Goal: Task Accomplishment & Management: Use online tool/utility

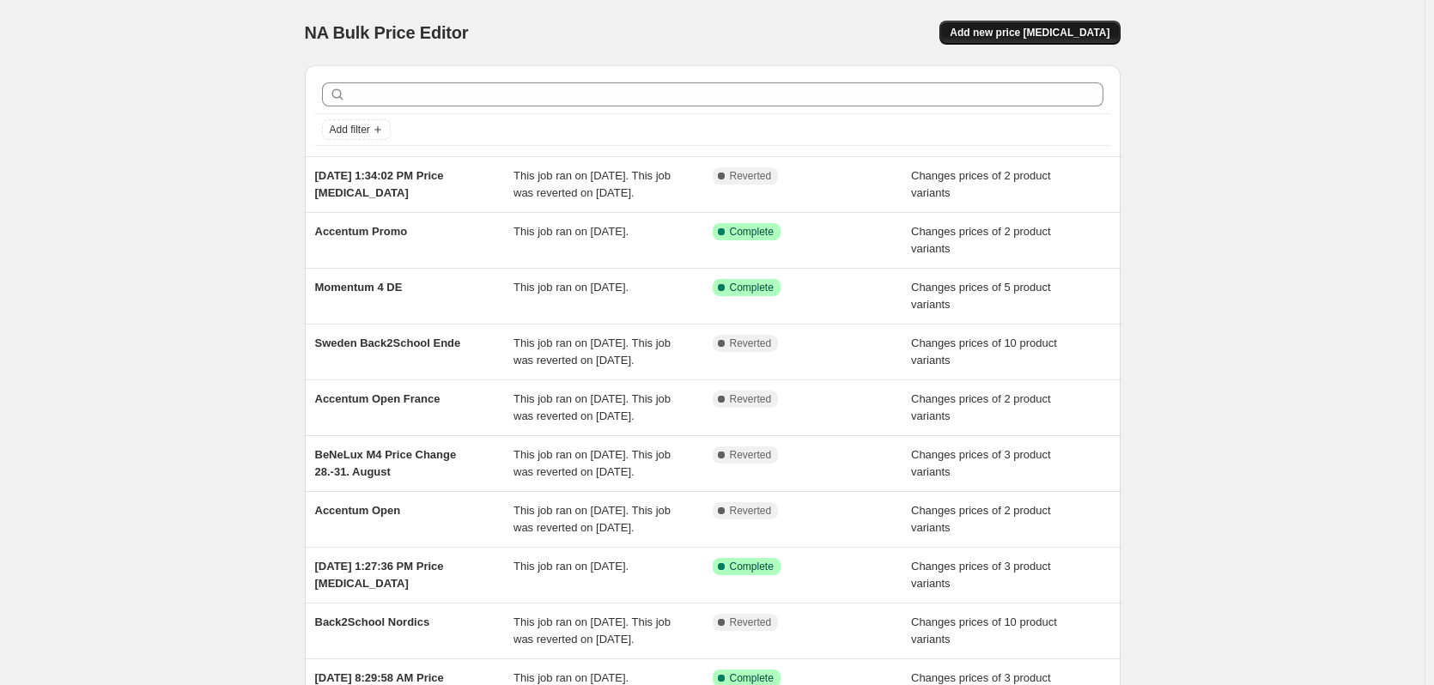
click at [1060, 33] on span "Add new price [MEDICAL_DATA]" at bounding box center [1030, 33] width 160 height 14
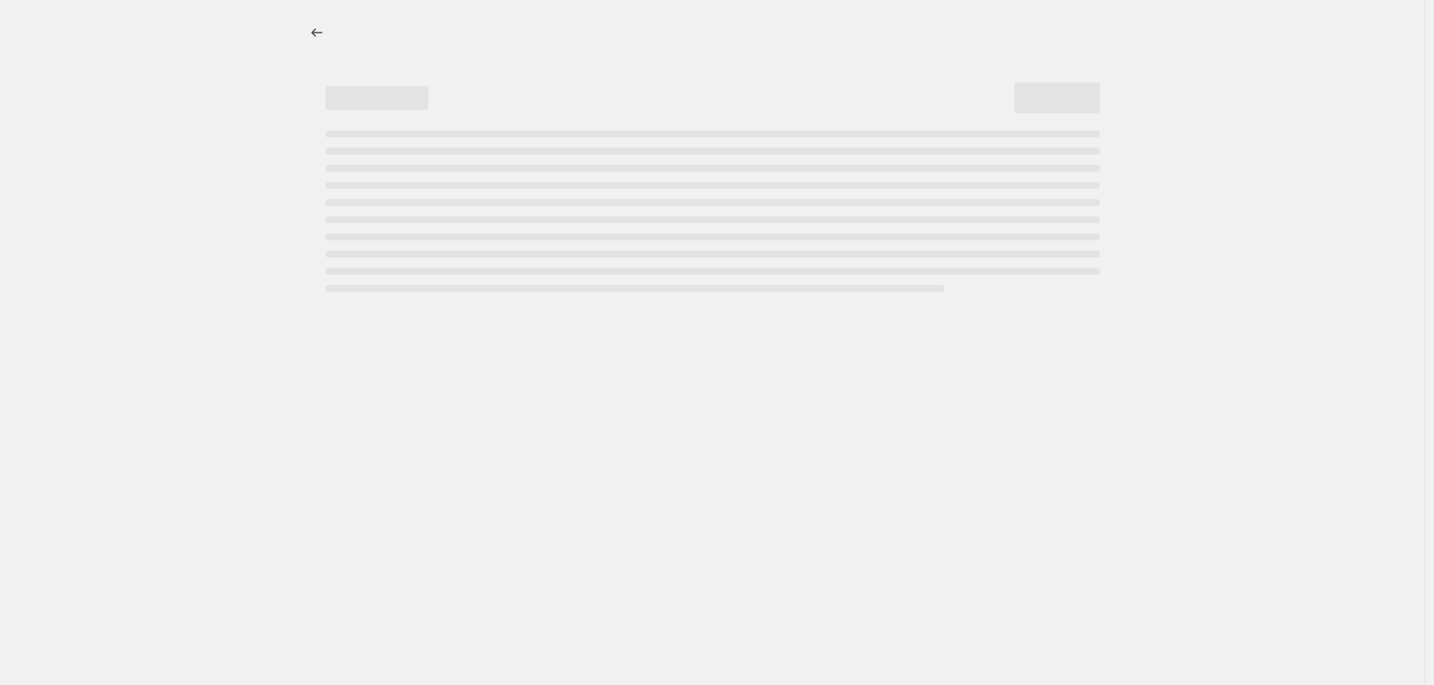
select select "percentage"
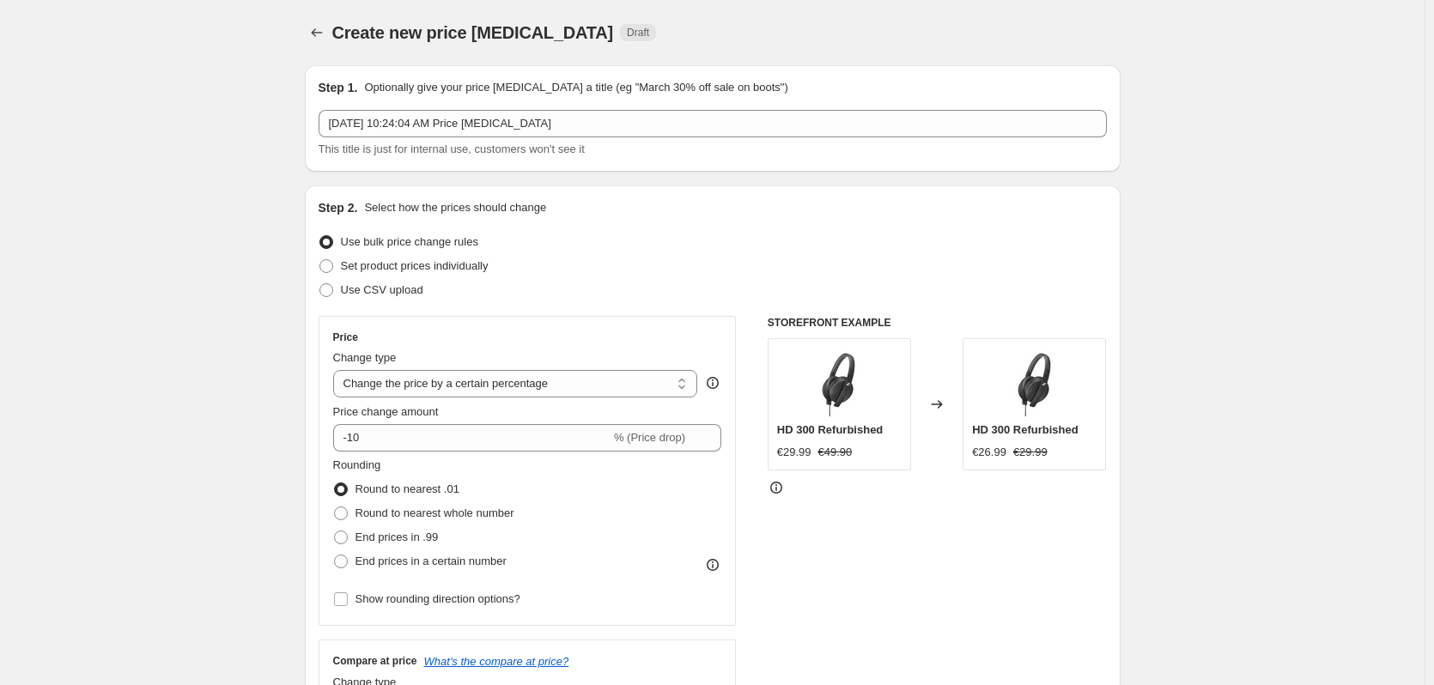
scroll to position [109, 0]
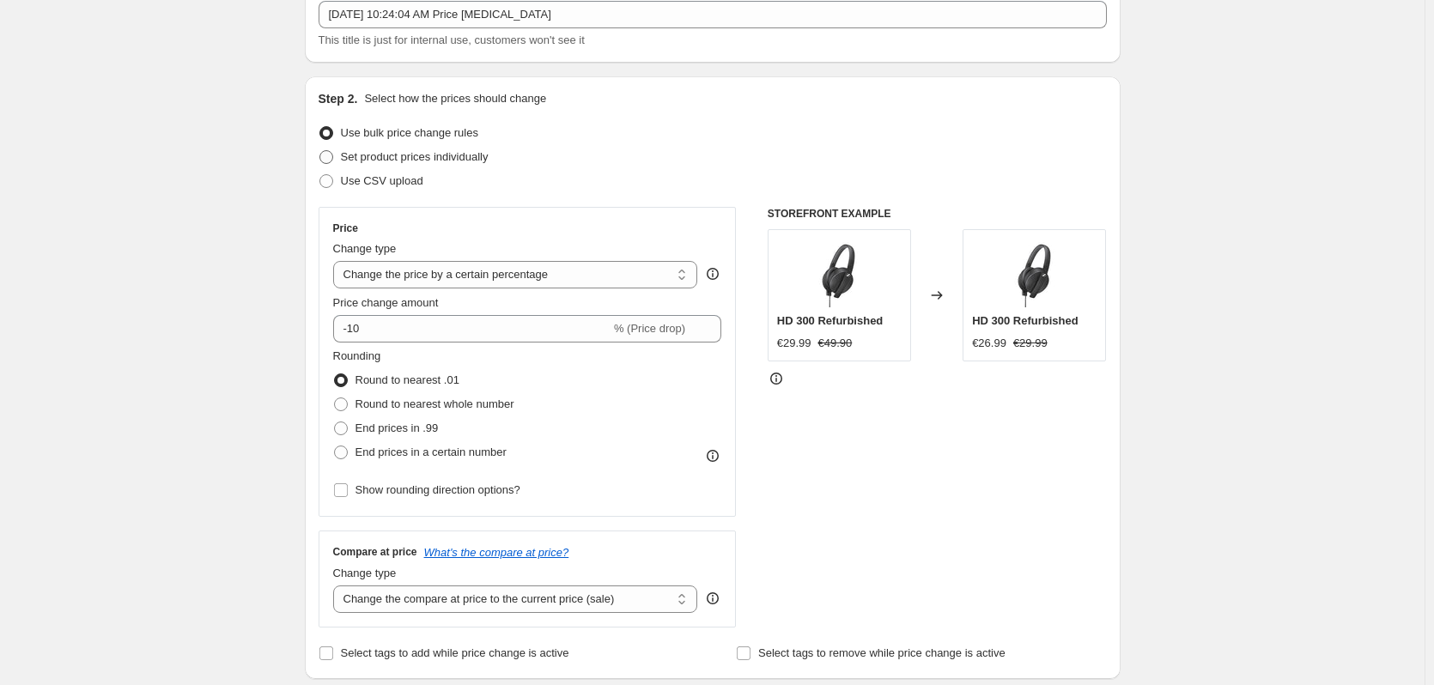
click at [384, 159] on span "Set product prices individually" at bounding box center [415, 156] width 148 height 13
click at [320, 151] on input "Set product prices individually" at bounding box center [319, 150] width 1 height 1
radio input "true"
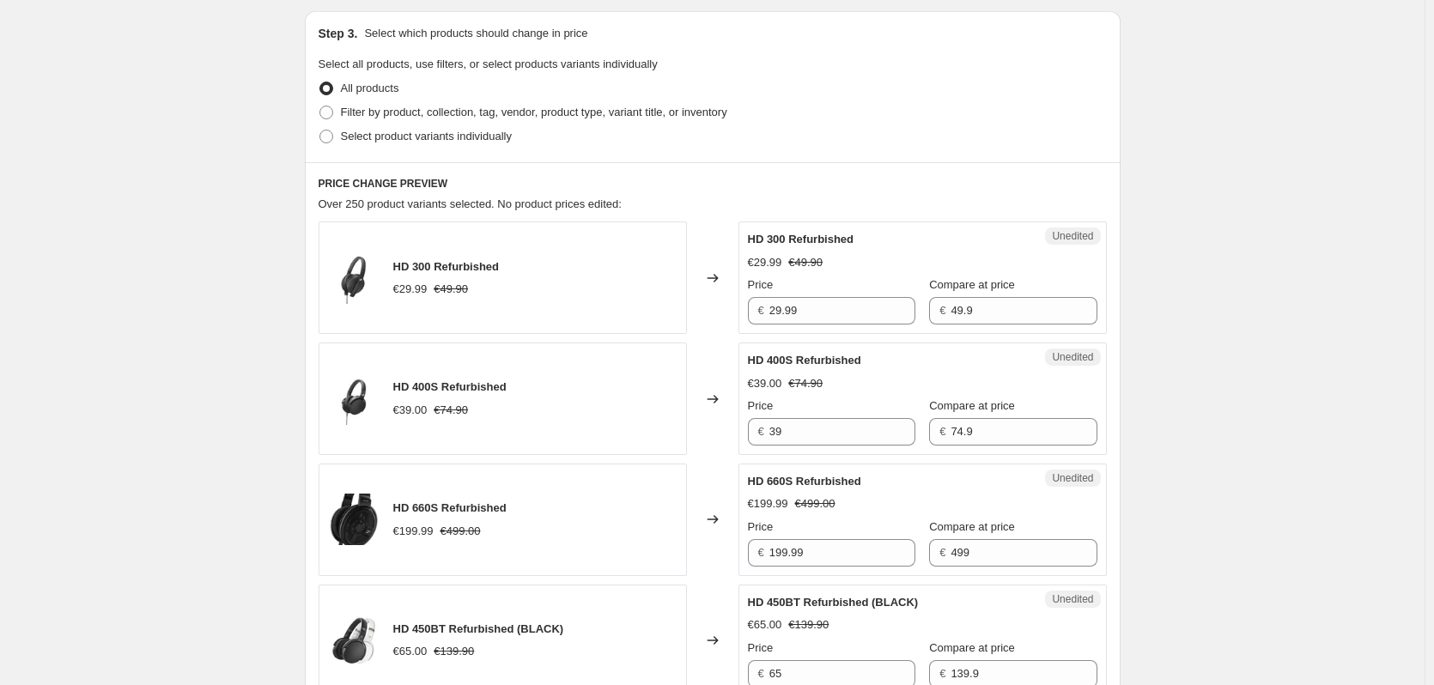
scroll to position [357, 0]
click at [387, 132] on span "Select product variants individually" at bounding box center [426, 135] width 171 height 13
click at [320, 130] on input "Select product variants individually" at bounding box center [319, 129] width 1 height 1
radio input "true"
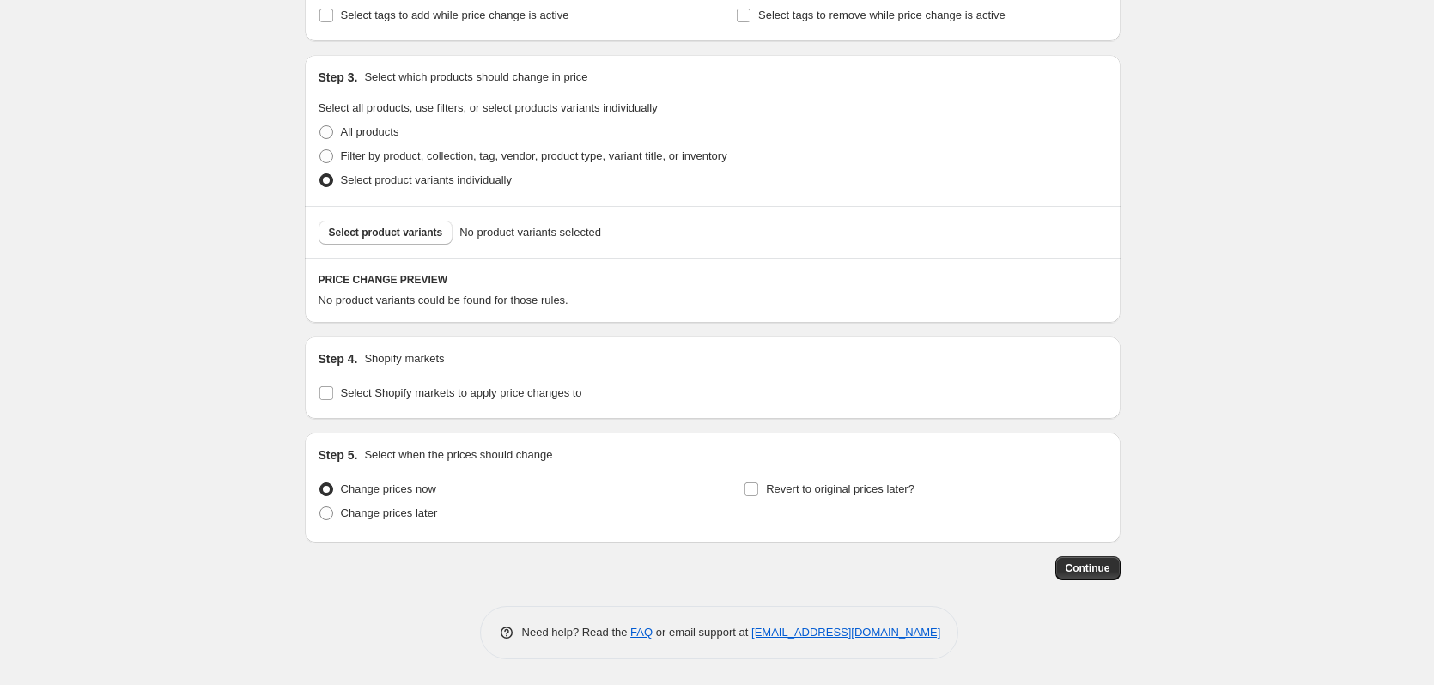
scroll to position [313, 0]
click at [391, 246] on div "Select product variants No product variants selected" at bounding box center [713, 232] width 816 height 52
click at [355, 236] on span "Select product variants" at bounding box center [386, 233] width 114 height 14
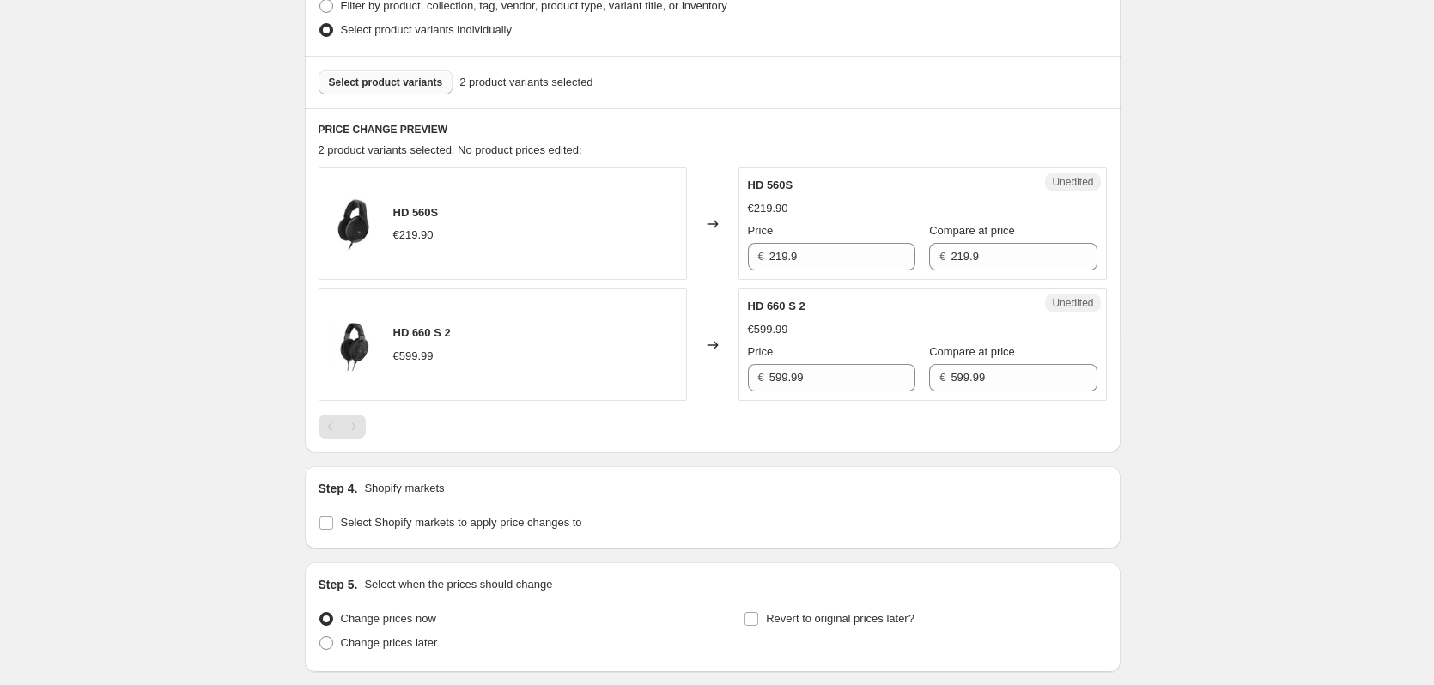
scroll to position [462, 0]
click at [469, 530] on span "Select Shopify markets to apply price changes to" at bounding box center [461, 523] width 241 height 13
click at [333, 530] on input "Select Shopify markets to apply price changes to" at bounding box center [326, 524] width 14 height 14
checkbox input "true"
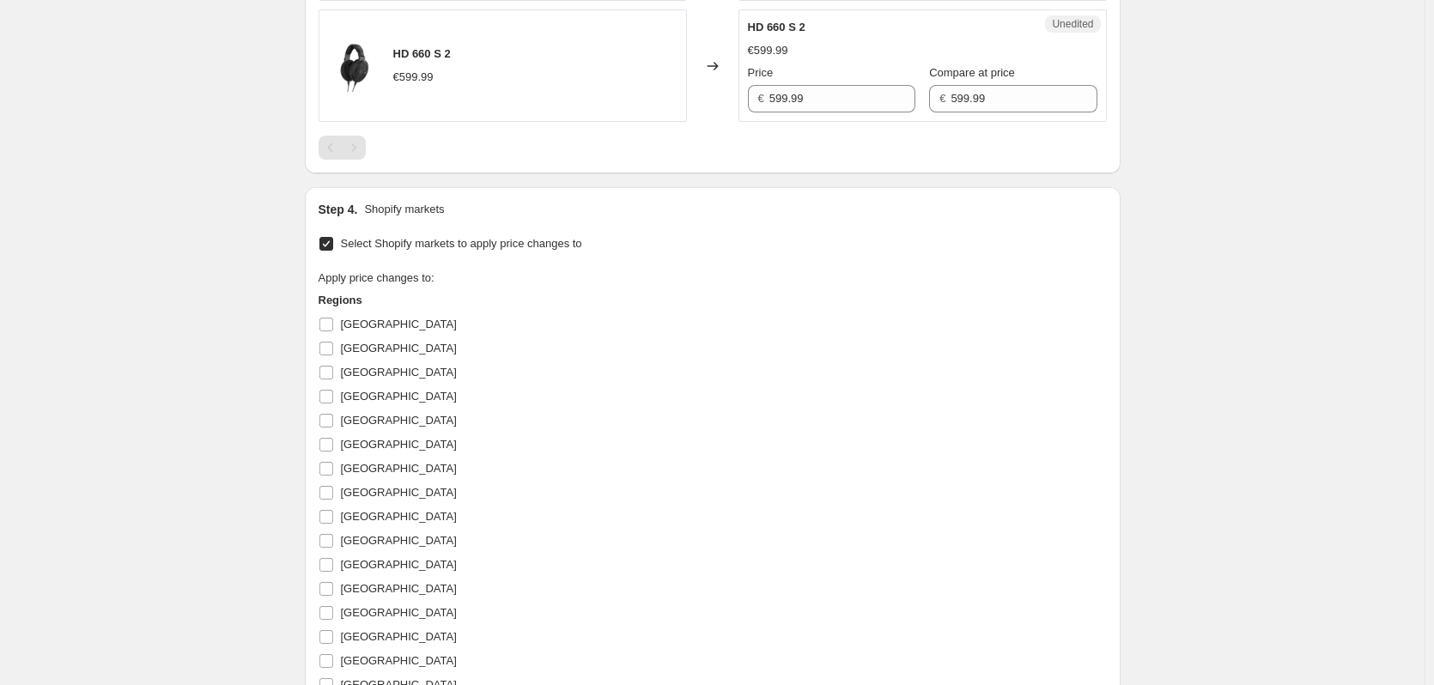
scroll to position [743, 0]
click at [377, 379] on span "Denmark" at bounding box center [399, 371] width 116 height 17
click at [333, 379] on input "Denmark" at bounding box center [326, 372] width 14 height 14
checkbox input "true"
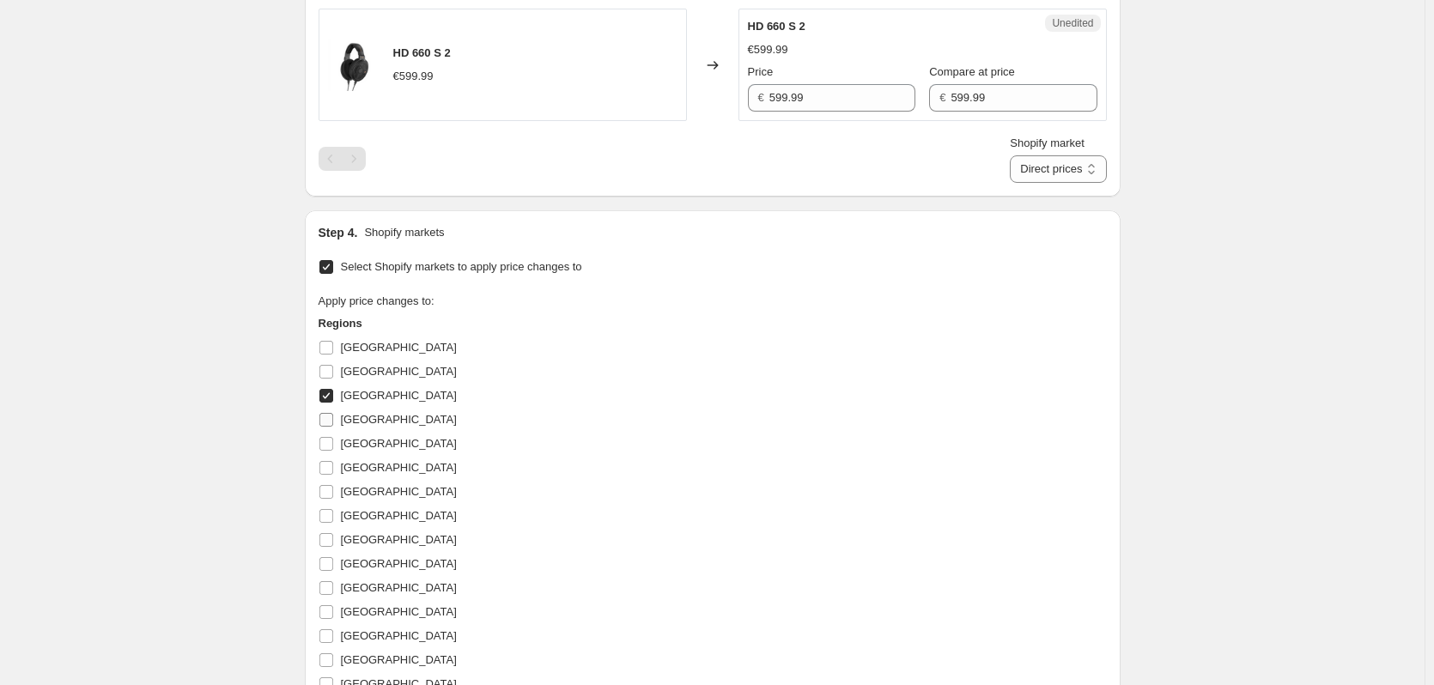
click at [357, 425] on span "Finland" at bounding box center [399, 419] width 116 height 13
click at [333, 425] on input "Finland" at bounding box center [326, 420] width 14 height 14
checkbox input "true"
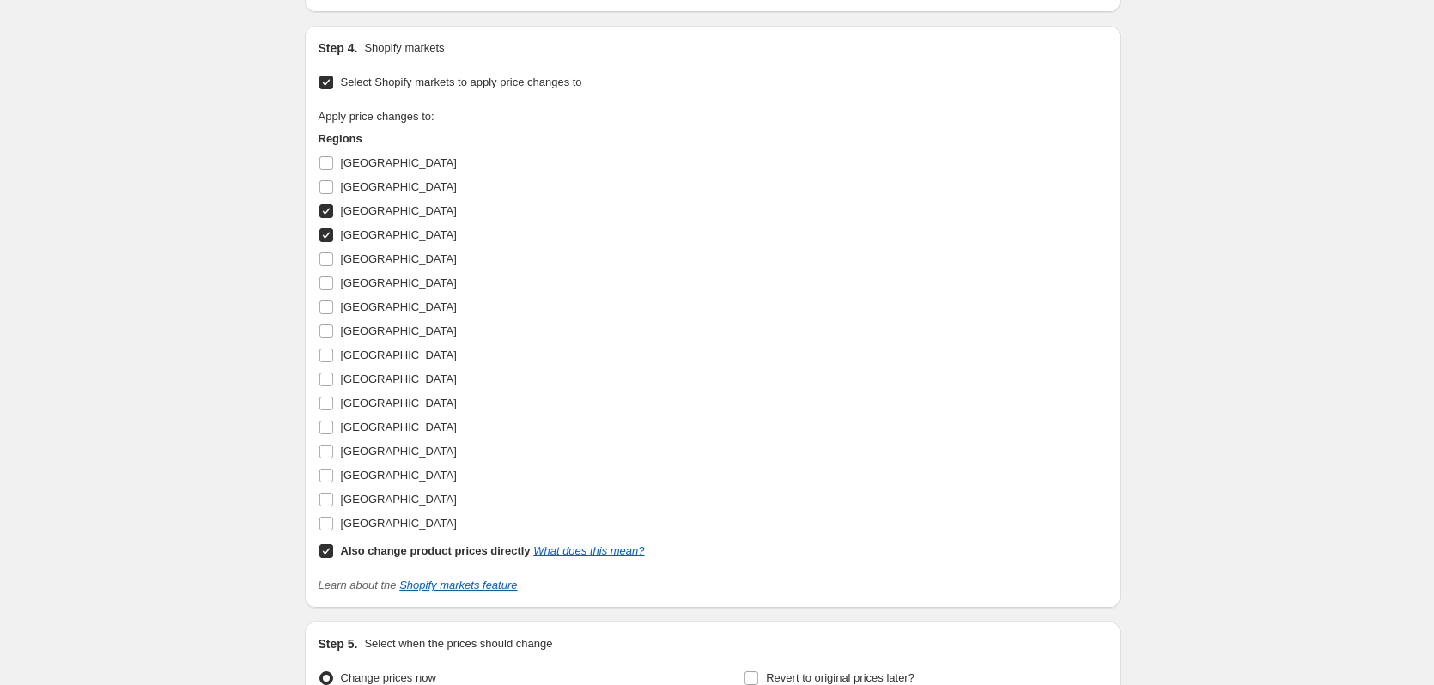
scroll to position [943, 0]
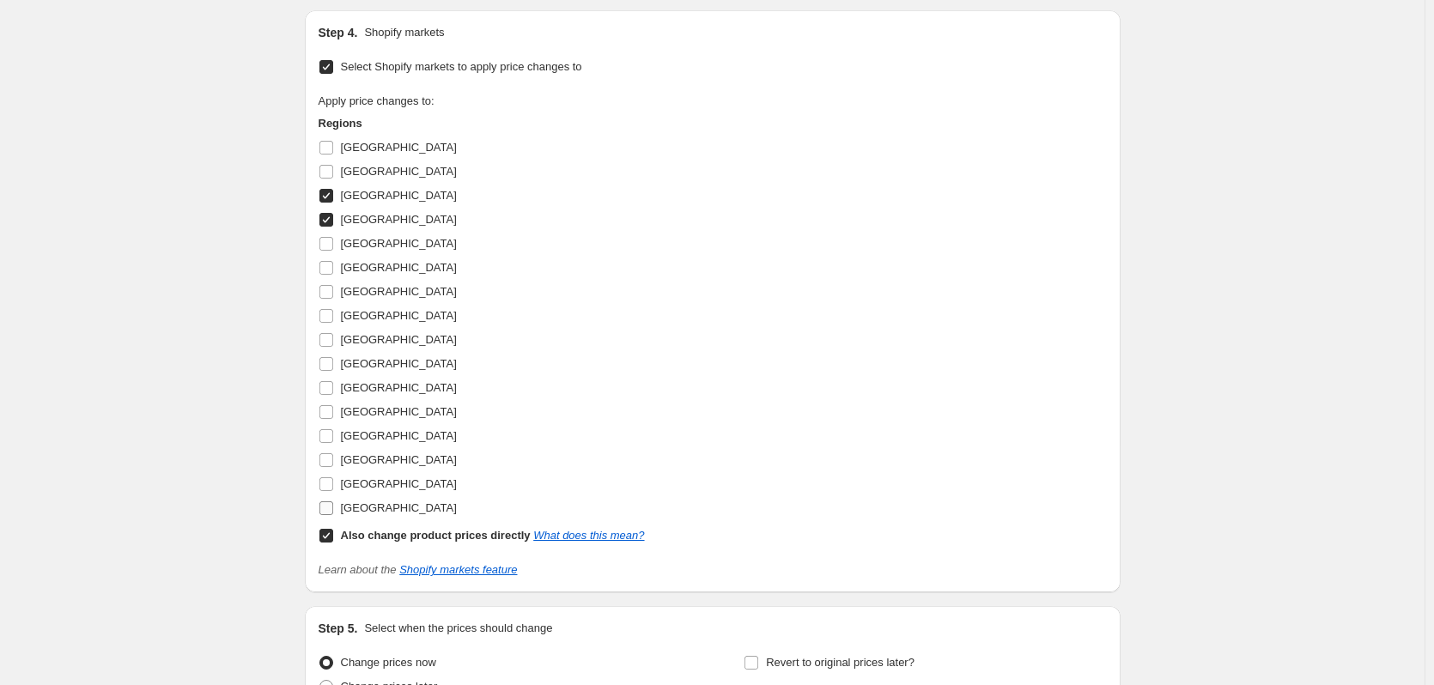
click at [353, 511] on span "Sweden" at bounding box center [399, 507] width 116 height 13
click at [333, 511] on input "Sweden" at bounding box center [326, 508] width 14 height 14
checkbox input "true"
click at [333, 538] on input "Also change product prices directly What does this mean?" at bounding box center [326, 536] width 14 height 14
checkbox input "false"
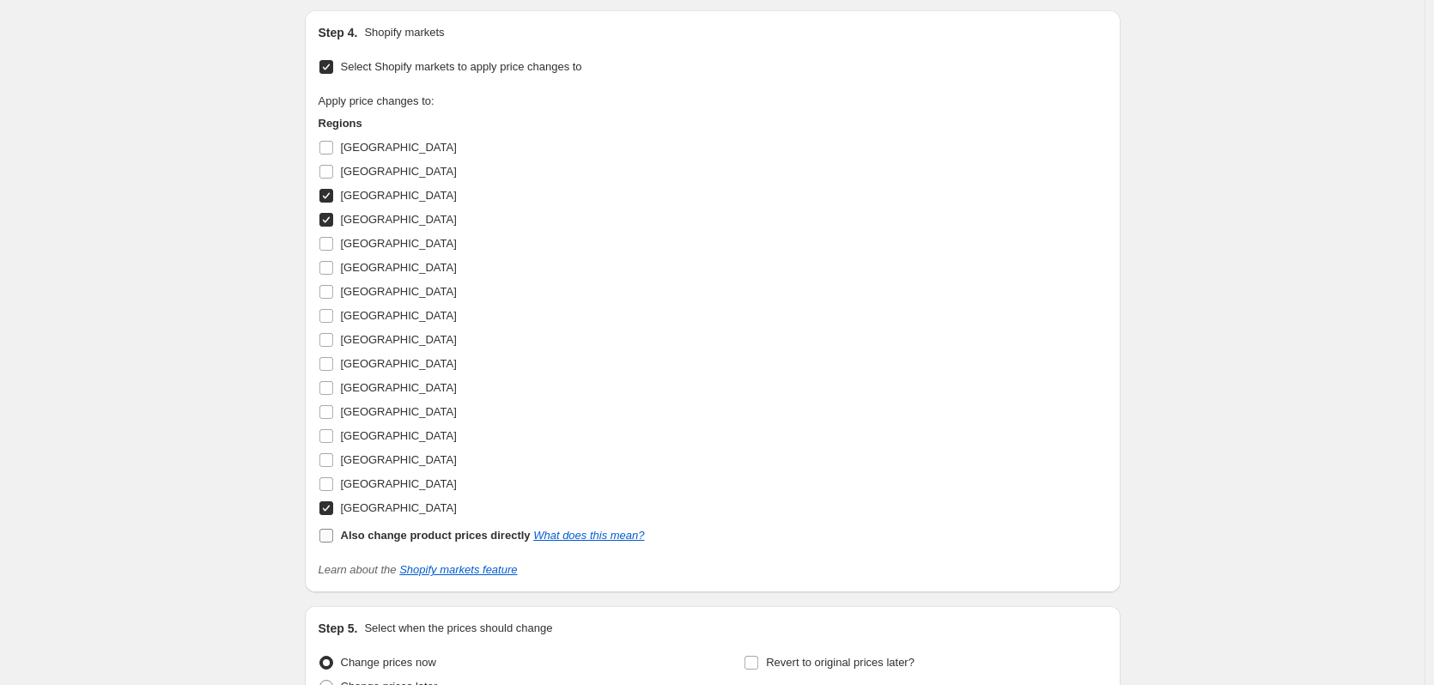
select select "6357186"
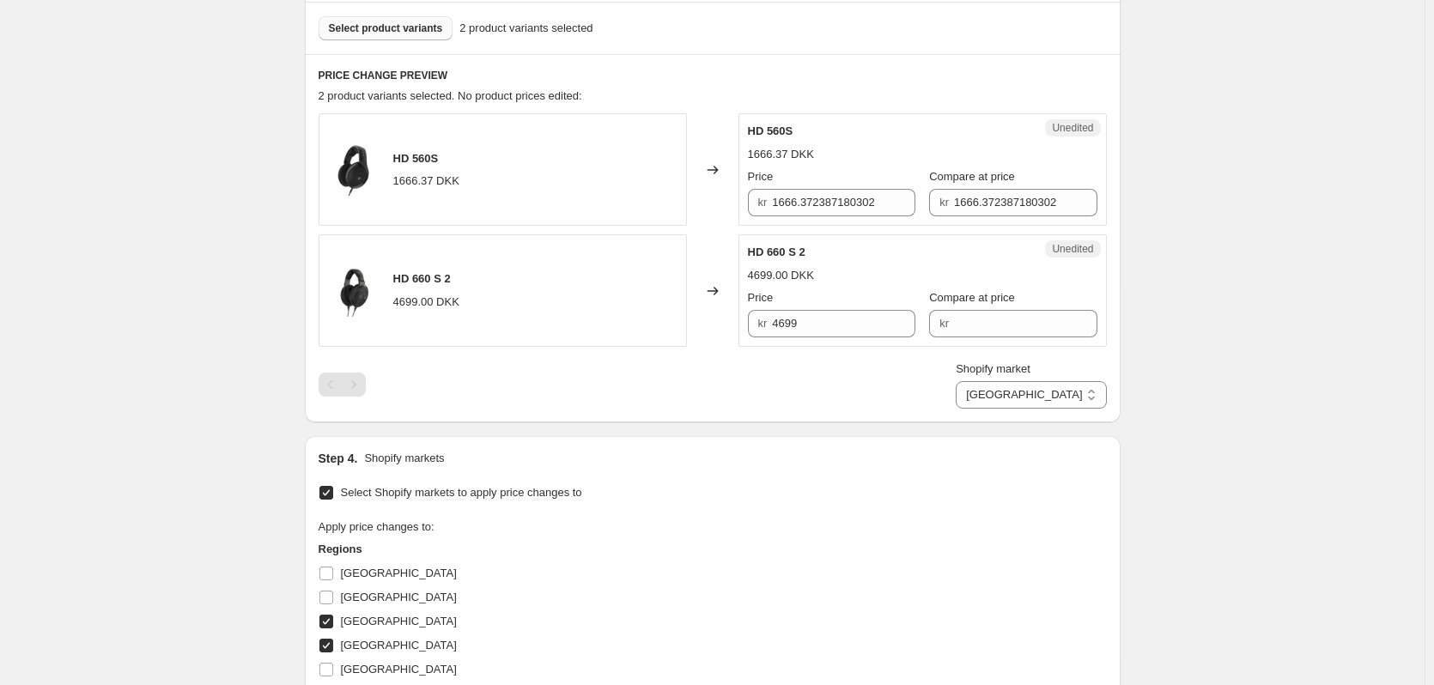
scroll to position [385, 0]
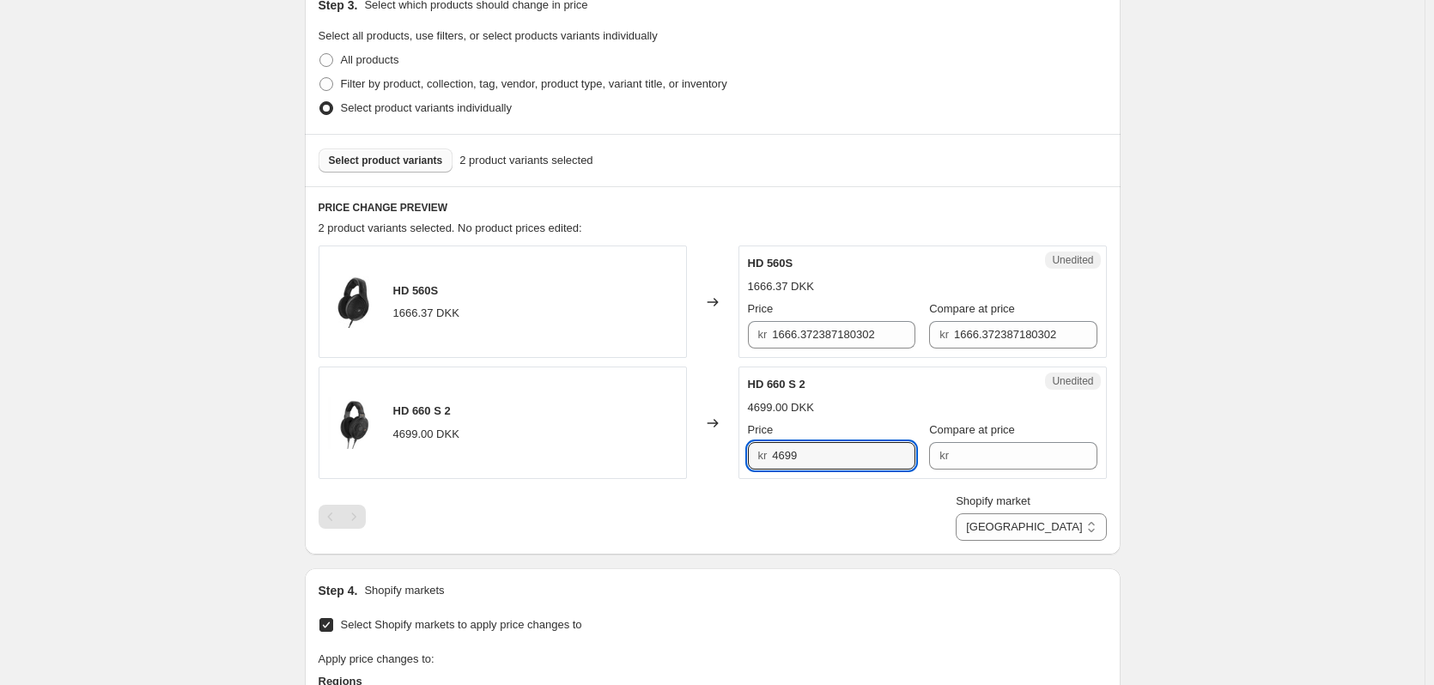
drag, startPoint x: 817, startPoint y: 452, endPoint x: 770, endPoint y: 451, distance: 47.3
click at [770, 451] on div "kr 4699" at bounding box center [831, 455] width 167 height 27
type input "4699"
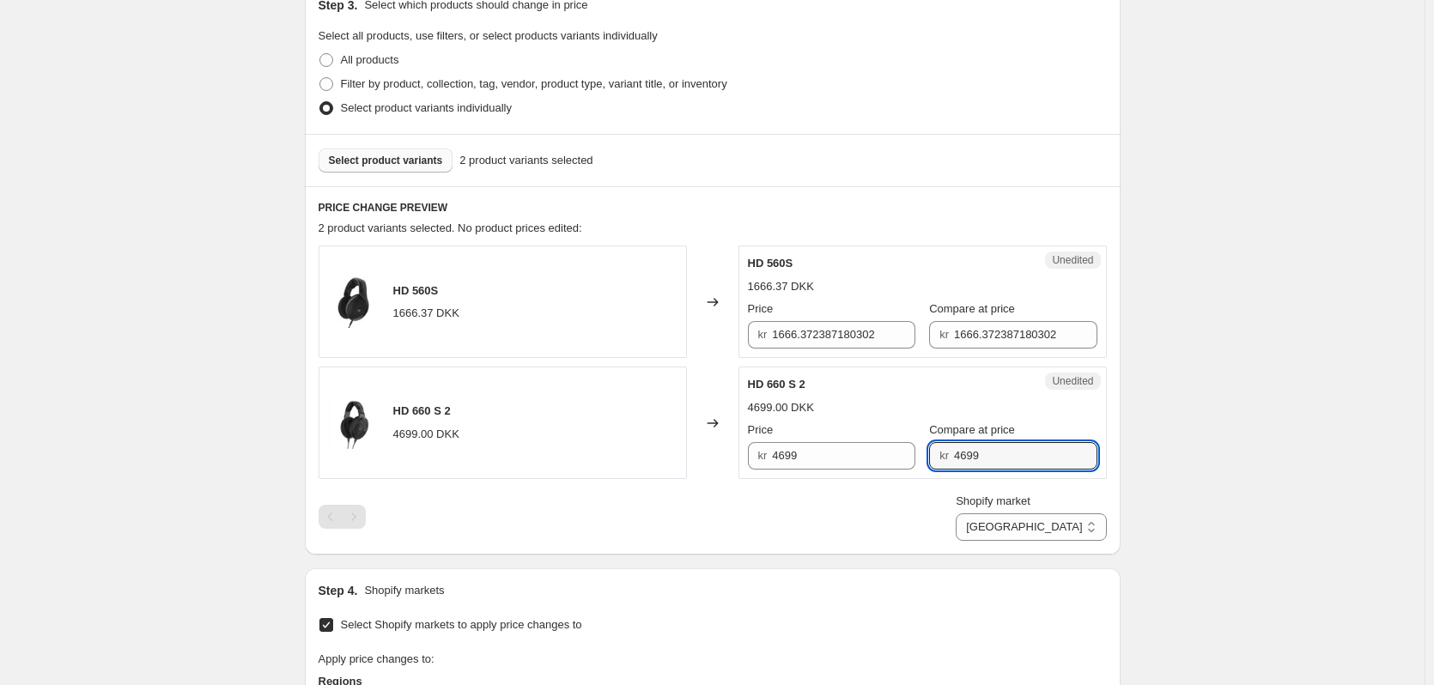
type input "4699"
click at [986, 314] on span "Compare at price" at bounding box center [972, 308] width 86 height 13
click at [986, 321] on input "1666.372387180302" at bounding box center [1025, 334] width 143 height 27
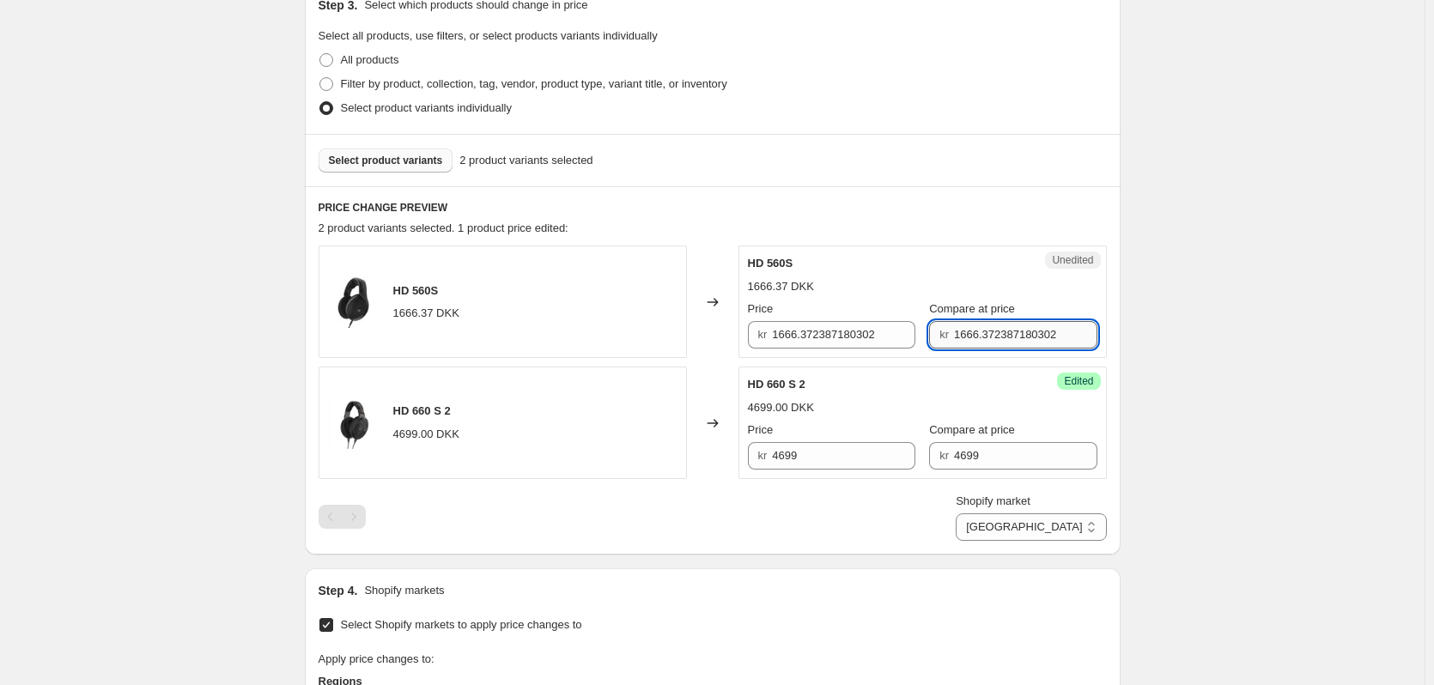
click at [992, 328] on input "1666.372387180302" at bounding box center [1025, 334] width 143 height 27
type input "1699"
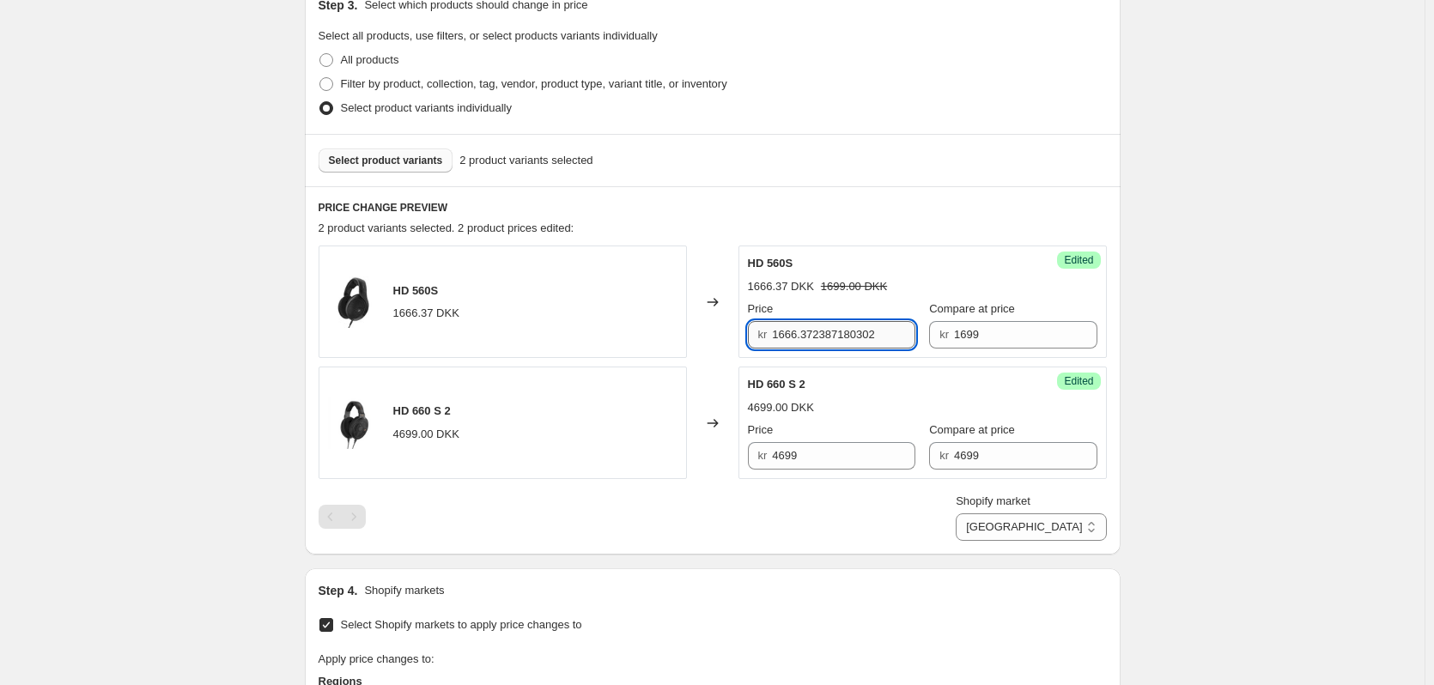
click at [844, 336] on input "1666.372387180302" at bounding box center [843, 334] width 143 height 27
type input "999"
click at [842, 459] on input "4699" at bounding box center [843, 455] width 143 height 27
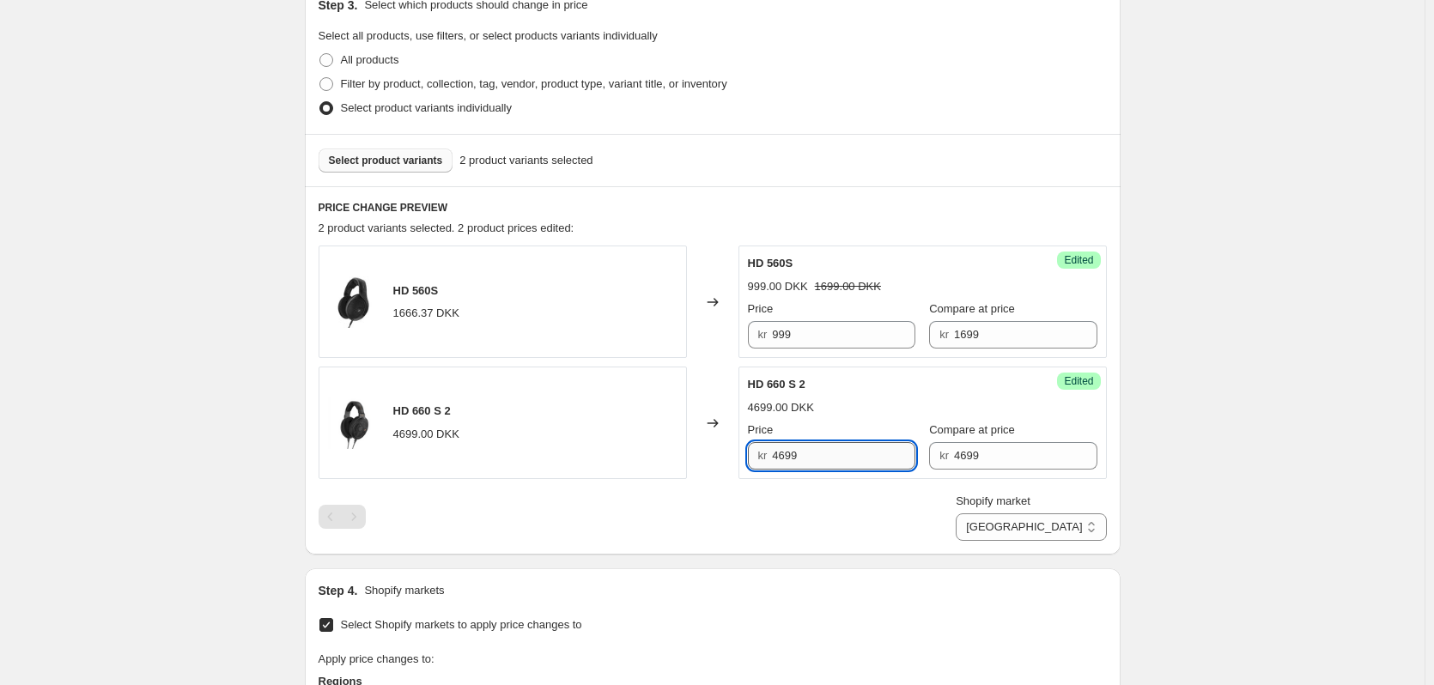
click at [842, 459] on input "4699" at bounding box center [843, 455] width 143 height 27
type input "2990"
click at [842, 507] on div "Shopify market Denmark Finland Sweden Denmark" at bounding box center [713, 517] width 788 height 48
click at [1066, 525] on select "Denmark Finland Sweden" at bounding box center [1031, 526] width 150 height 27
select select "6160578"
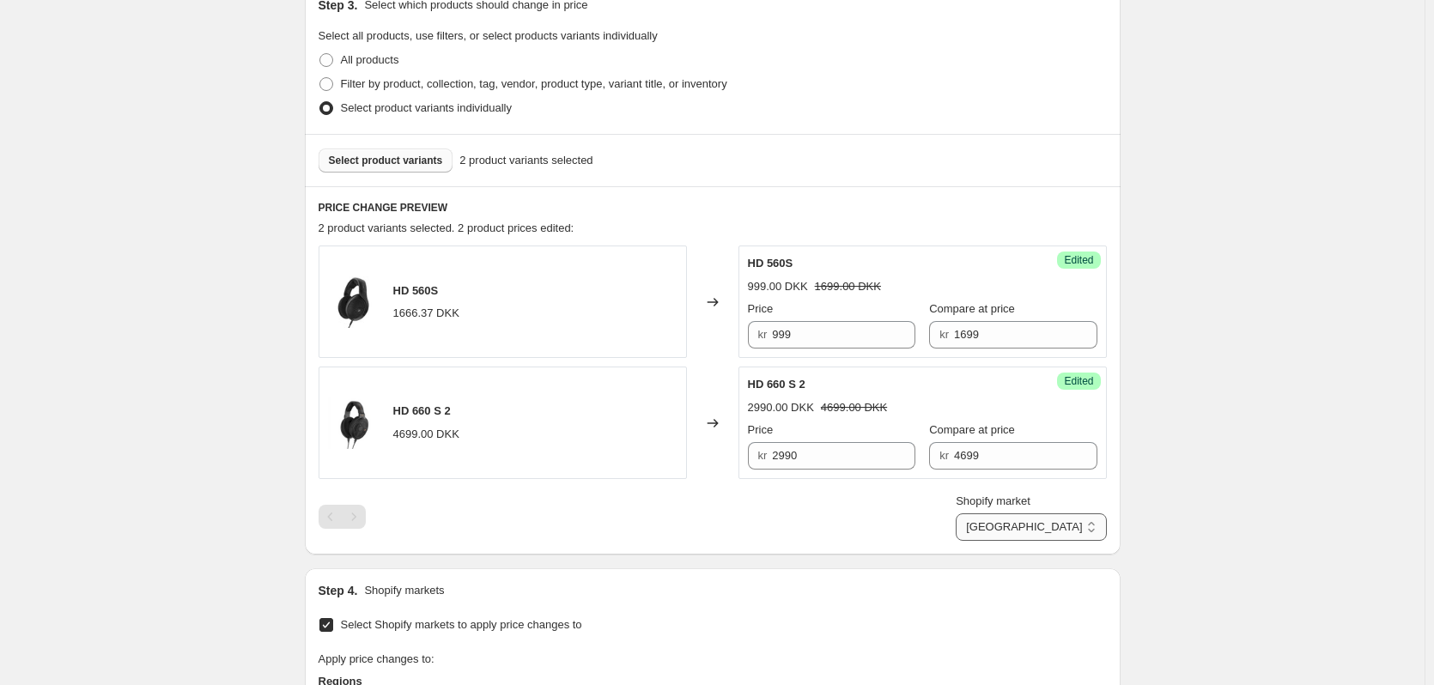
click at [1035, 541] on select "Denmark Finland Sweden" at bounding box center [1031, 526] width 150 height 27
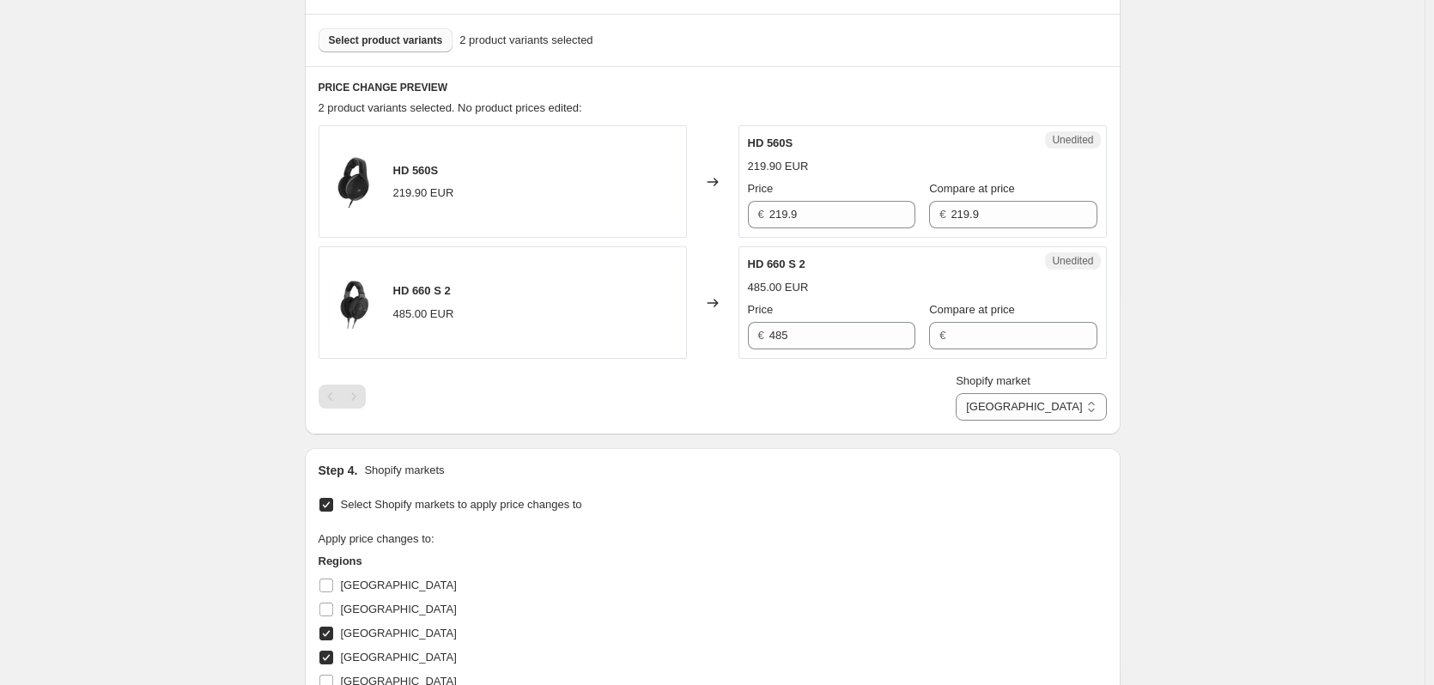
scroll to position [505, 0]
click at [841, 215] on input "219.9" at bounding box center [842, 214] width 146 height 27
type input "119.9"
drag, startPoint x: 780, startPoint y: 337, endPoint x: 818, endPoint y: 332, distance: 38.1
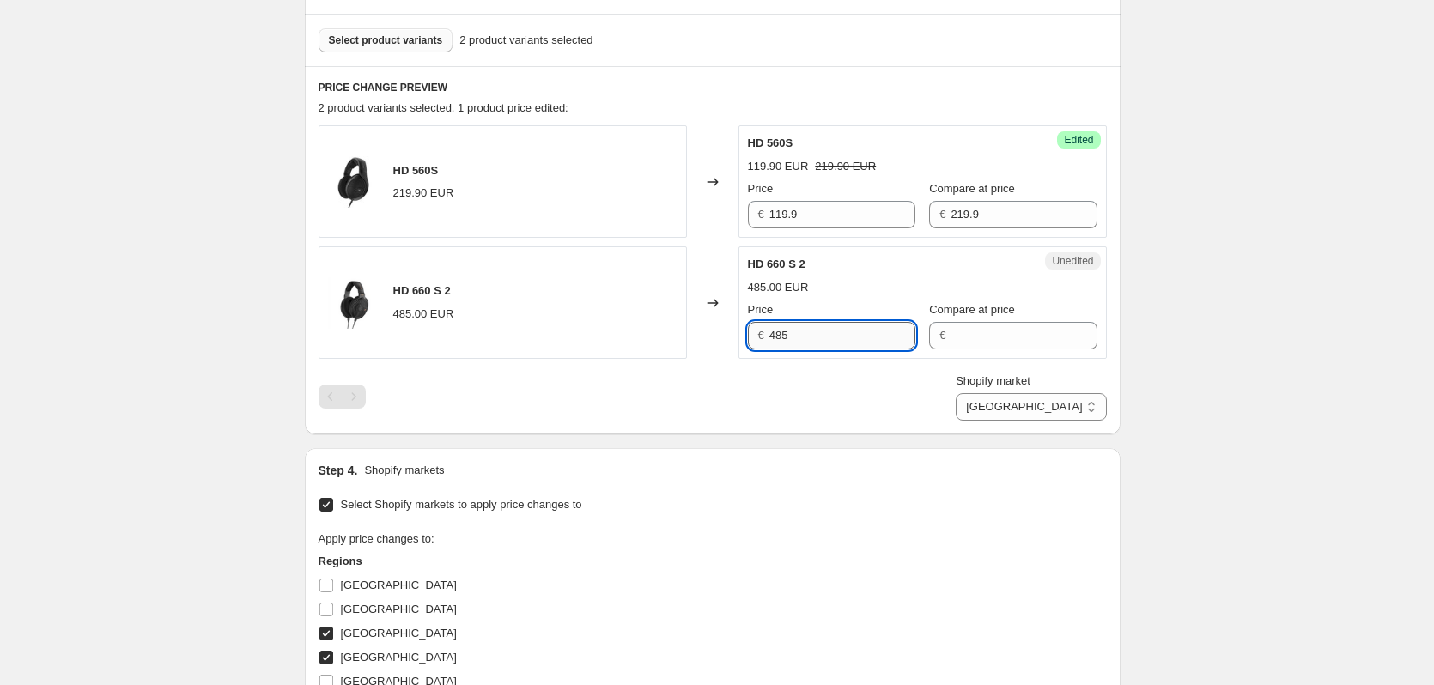
click at [818, 332] on input "485" at bounding box center [842, 335] width 146 height 27
drag, startPoint x: 818, startPoint y: 332, endPoint x: 749, endPoint y: 331, distance: 69.6
click at [749, 331] on div "Unedited HD 660 S 2 485.00 EUR Price € 485 Compare at price €" at bounding box center [922, 302] width 368 height 112
click at [962, 336] on input "Compare at price" at bounding box center [1023, 335] width 146 height 27
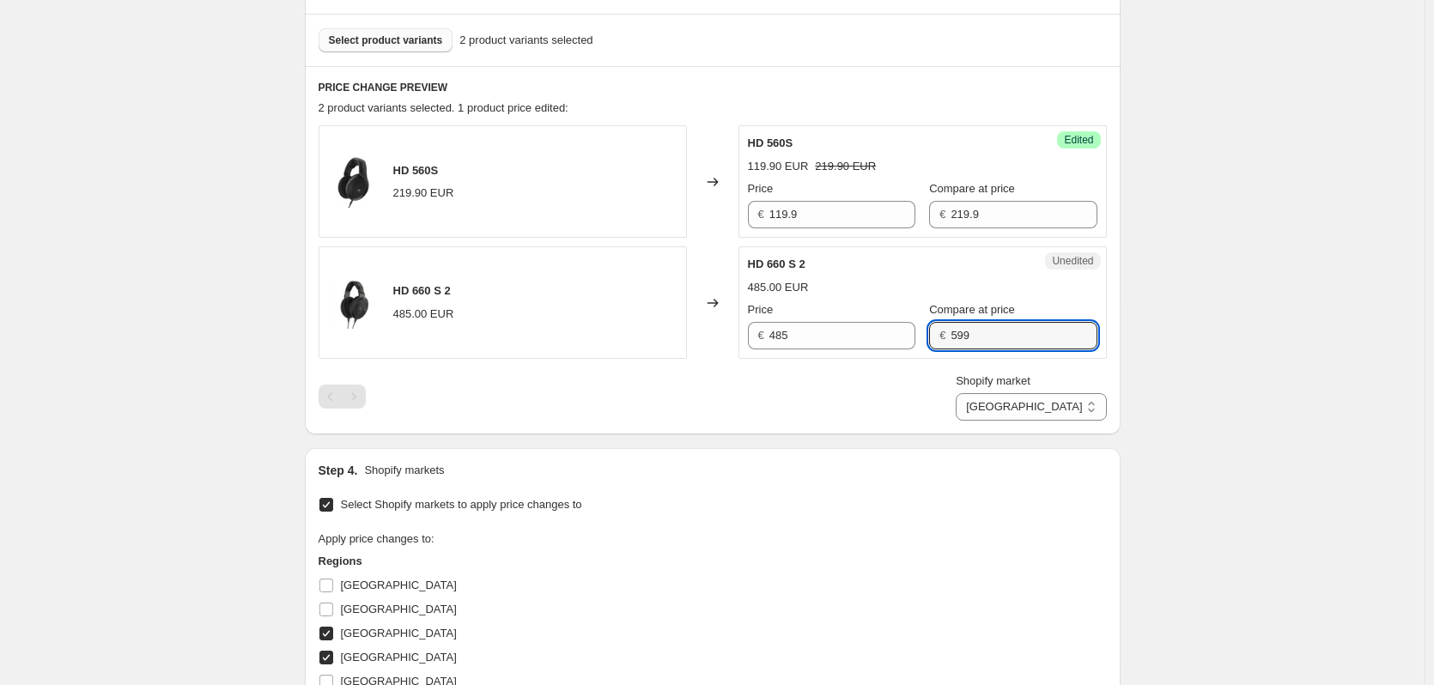
type input "599"
click at [835, 322] on input "485" at bounding box center [842, 335] width 146 height 27
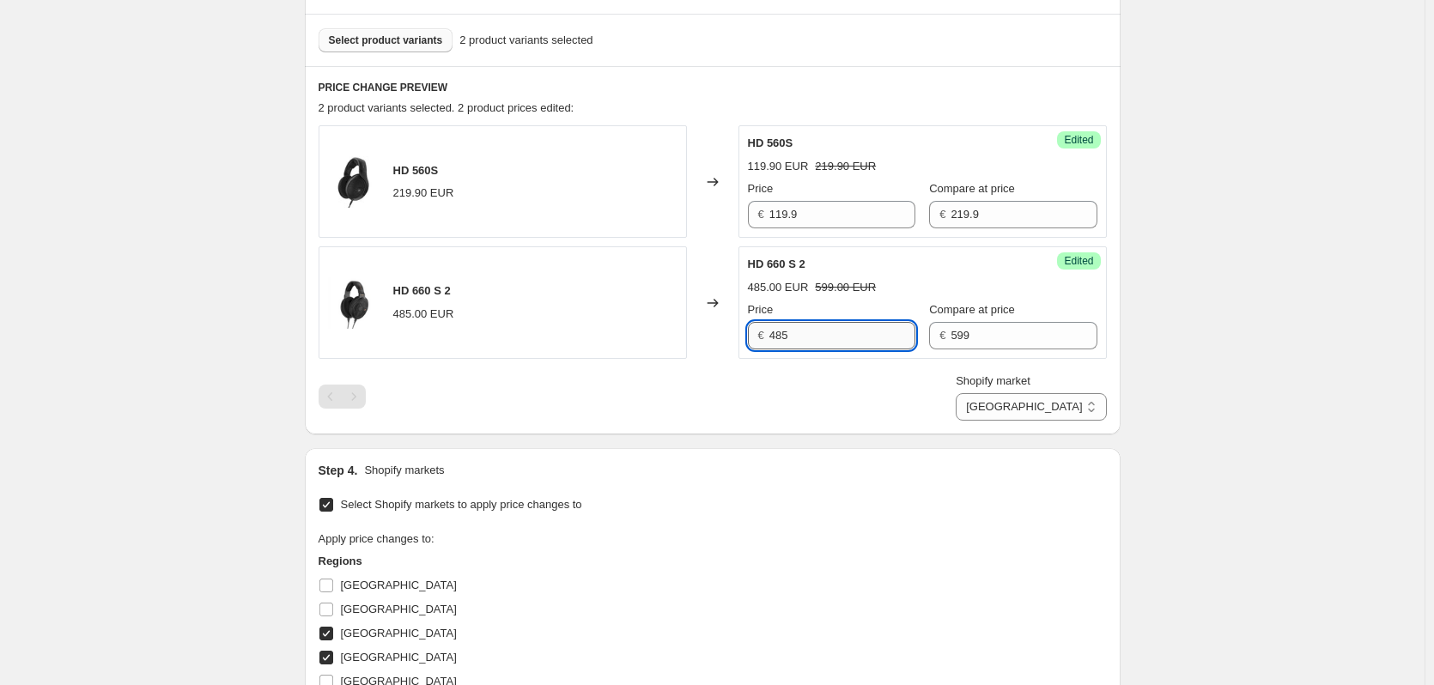
click at [835, 322] on input "485" at bounding box center [842, 335] width 146 height 27
type input "399"
click at [1059, 410] on select "Denmark Finland Sweden" at bounding box center [1031, 406] width 150 height 27
select select "6324418"
click at [1035, 421] on select "Denmark Finland Sweden" at bounding box center [1031, 406] width 150 height 27
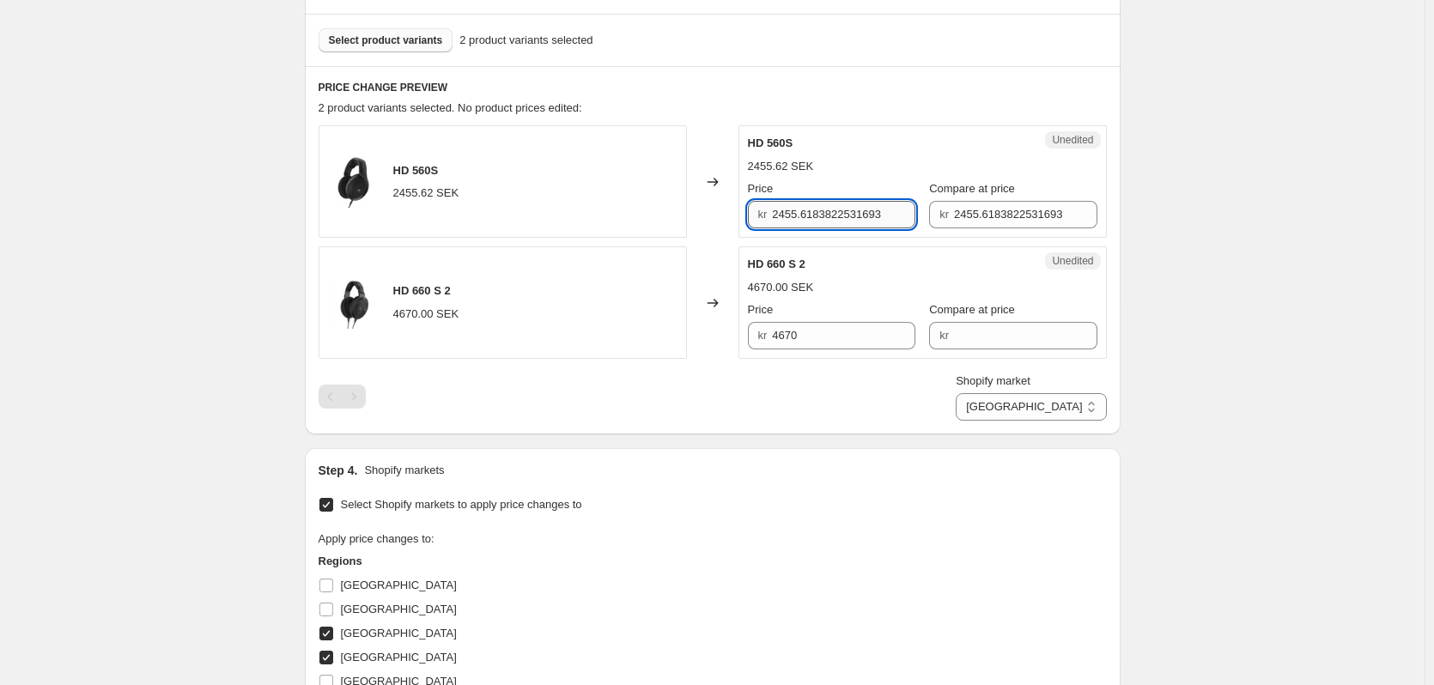
click at [811, 217] on input "2455.6183822531693" at bounding box center [843, 214] width 143 height 27
click at [972, 225] on input "2455.6183822531693" at bounding box center [1025, 214] width 143 height 27
type input "6590"
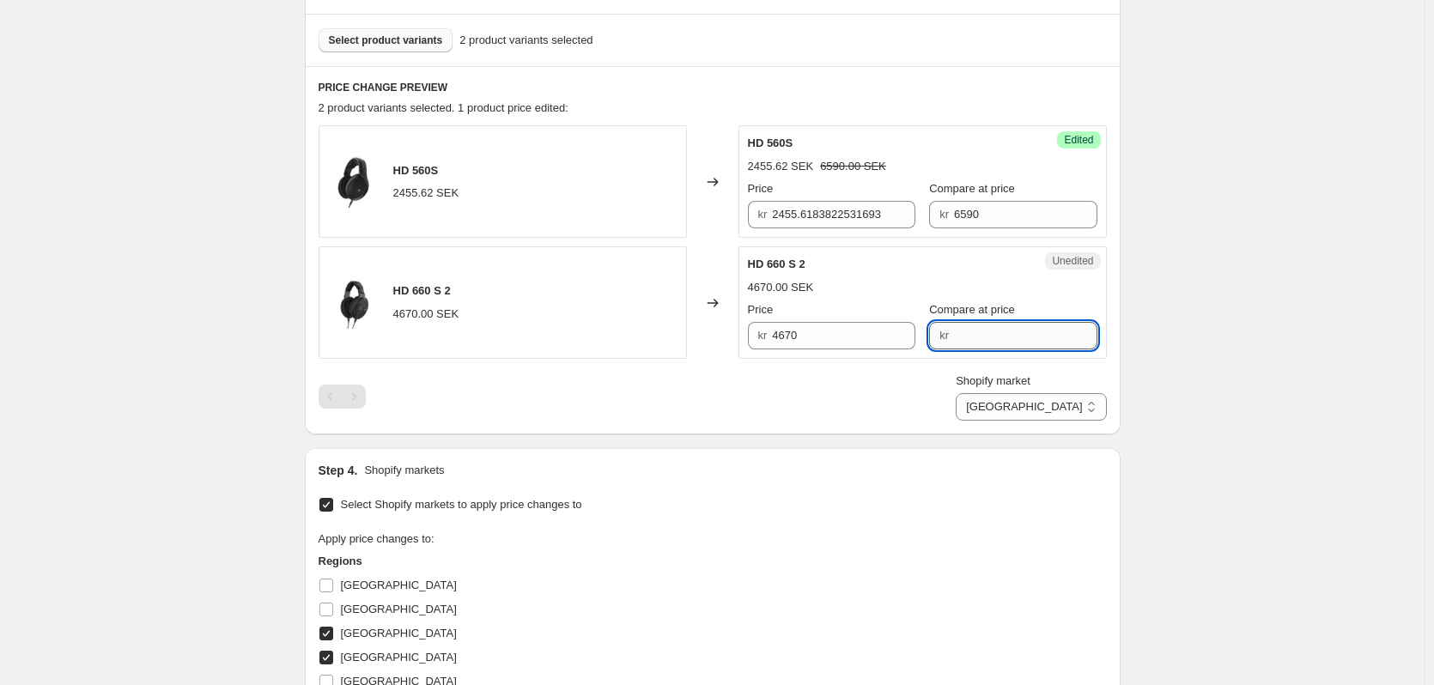
click at [976, 340] on input "Compare at price" at bounding box center [1025, 335] width 143 height 27
click at [991, 210] on input "6590" at bounding box center [1025, 214] width 143 height 27
type input "6590"
click at [970, 217] on input "Compare at price" at bounding box center [1025, 214] width 143 height 27
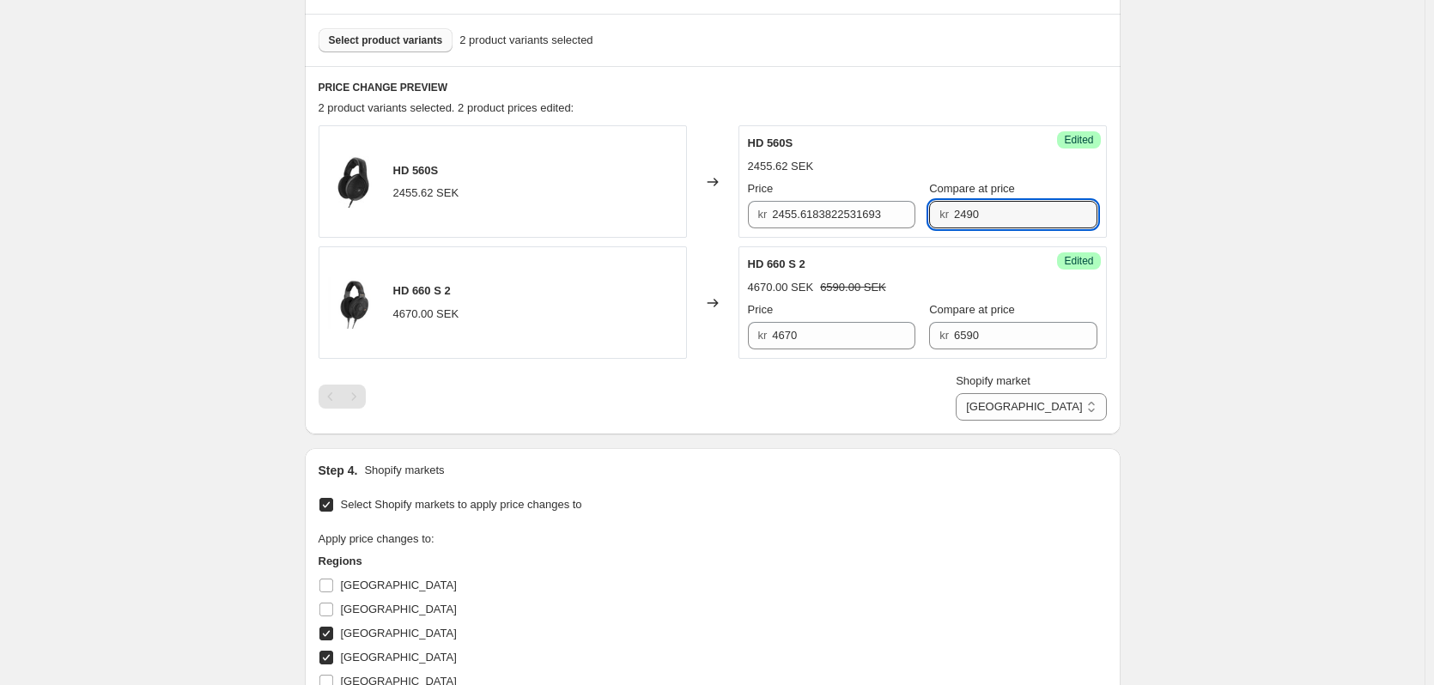
type input "2490"
click at [817, 209] on input "2455.6183822531693" at bounding box center [843, 214] width 143 height 27
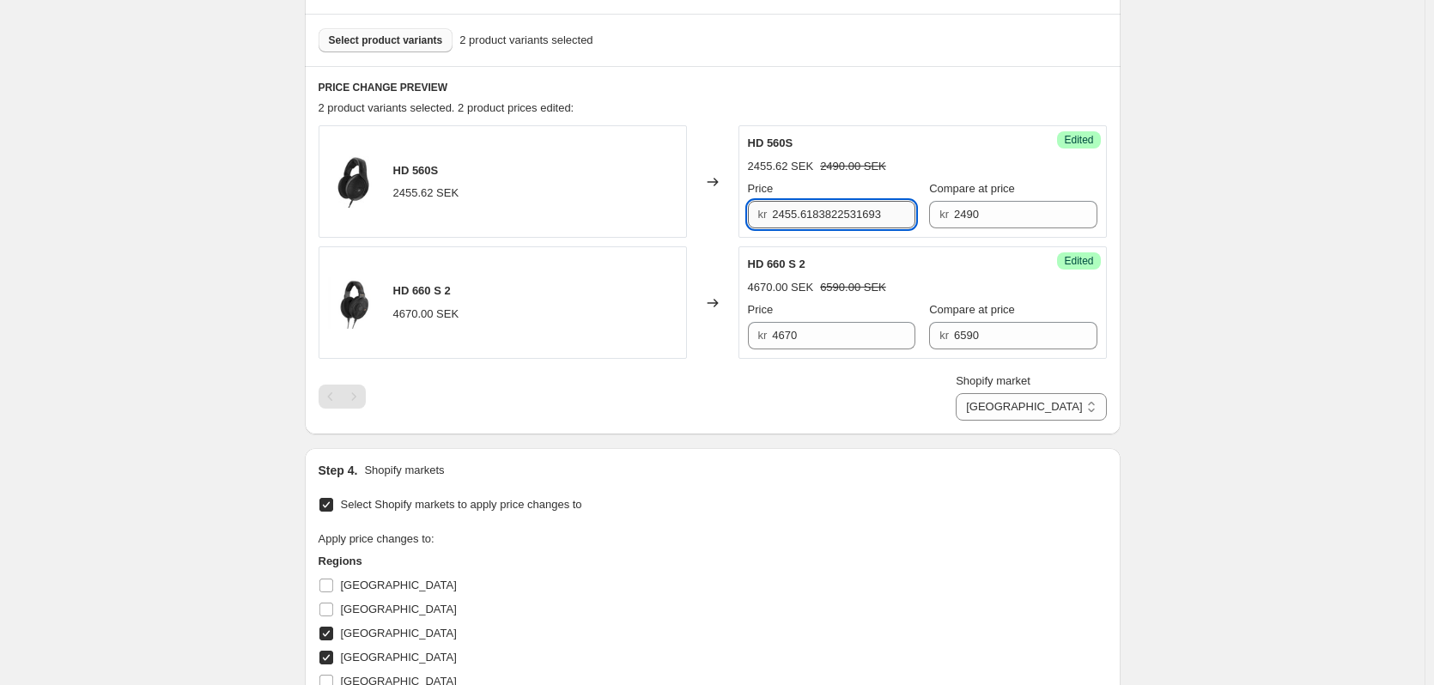
click at [817, 209] on input "2455.6183822531693" at bounding box center [843, 214] width 143 height 27
type input "1390"
click at [838, 345] on input "4670" at bounding box center [843, 335] width 143 height 27
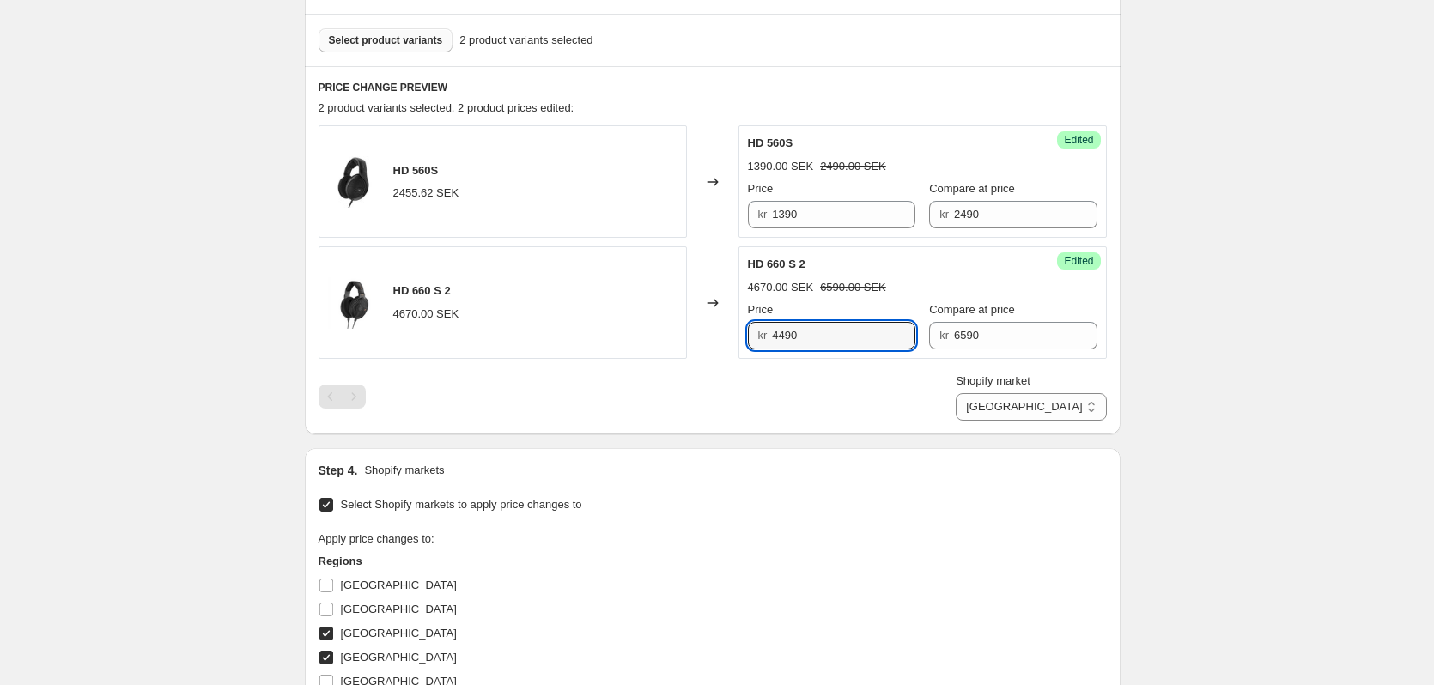
type input "4490"
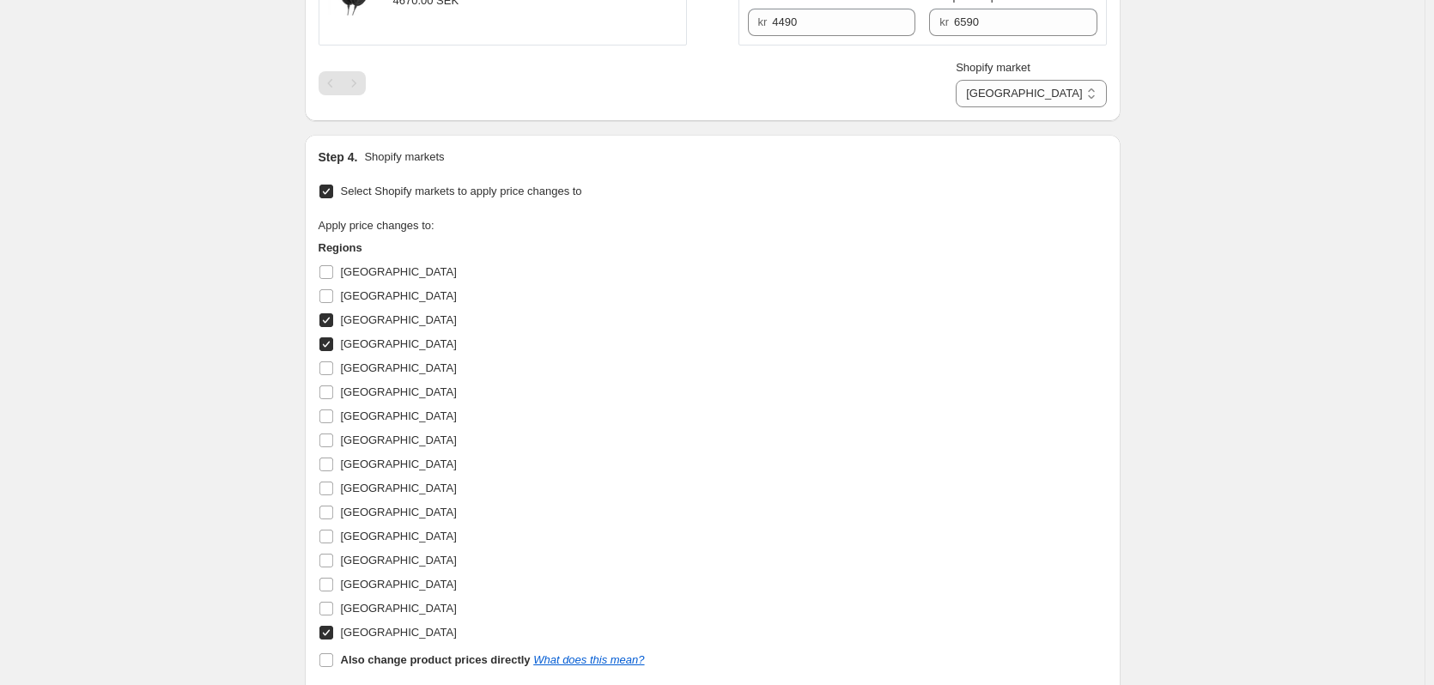
scroll to position [1116, 0]
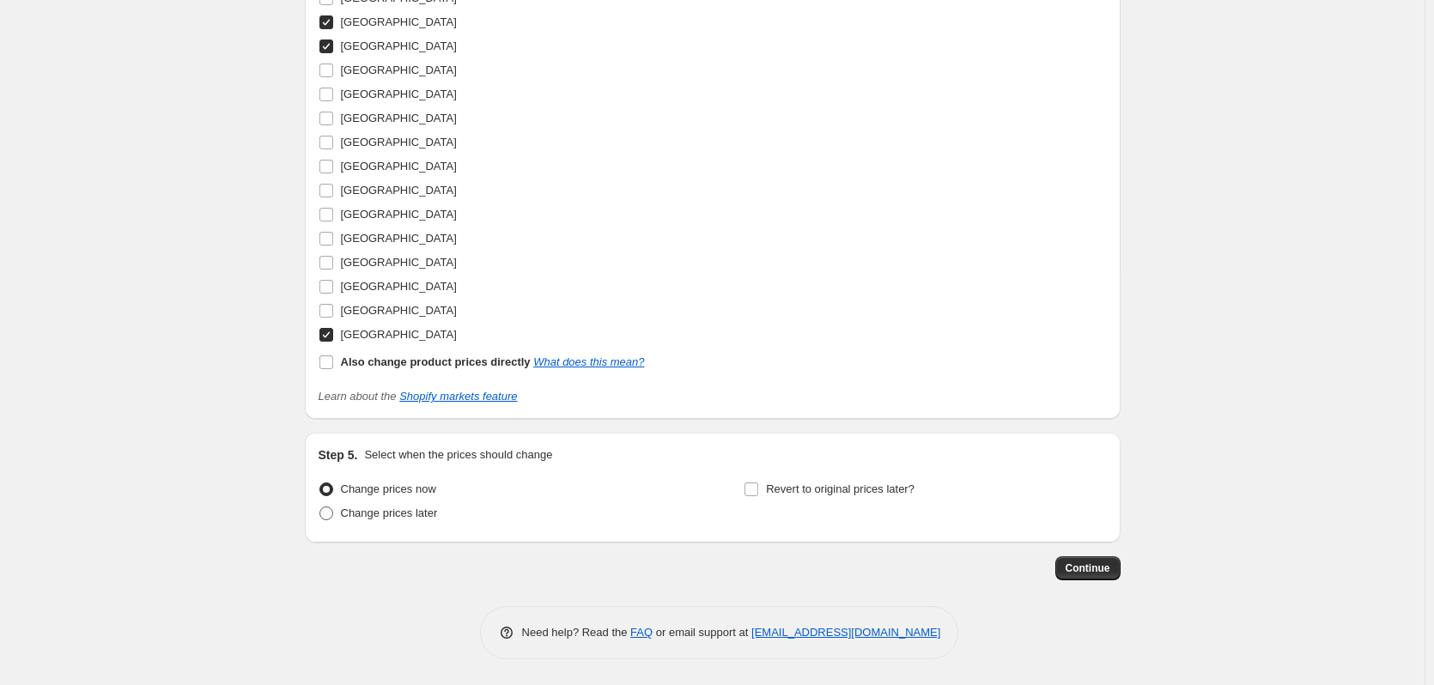
click at [410, 513] on span "Change prices later" at bounding box center [389, 513] width 97 height 13
click at [320, 507] on input "Change prices later" at bounding box center [319, 507] width 1 height 1
radio input "true"
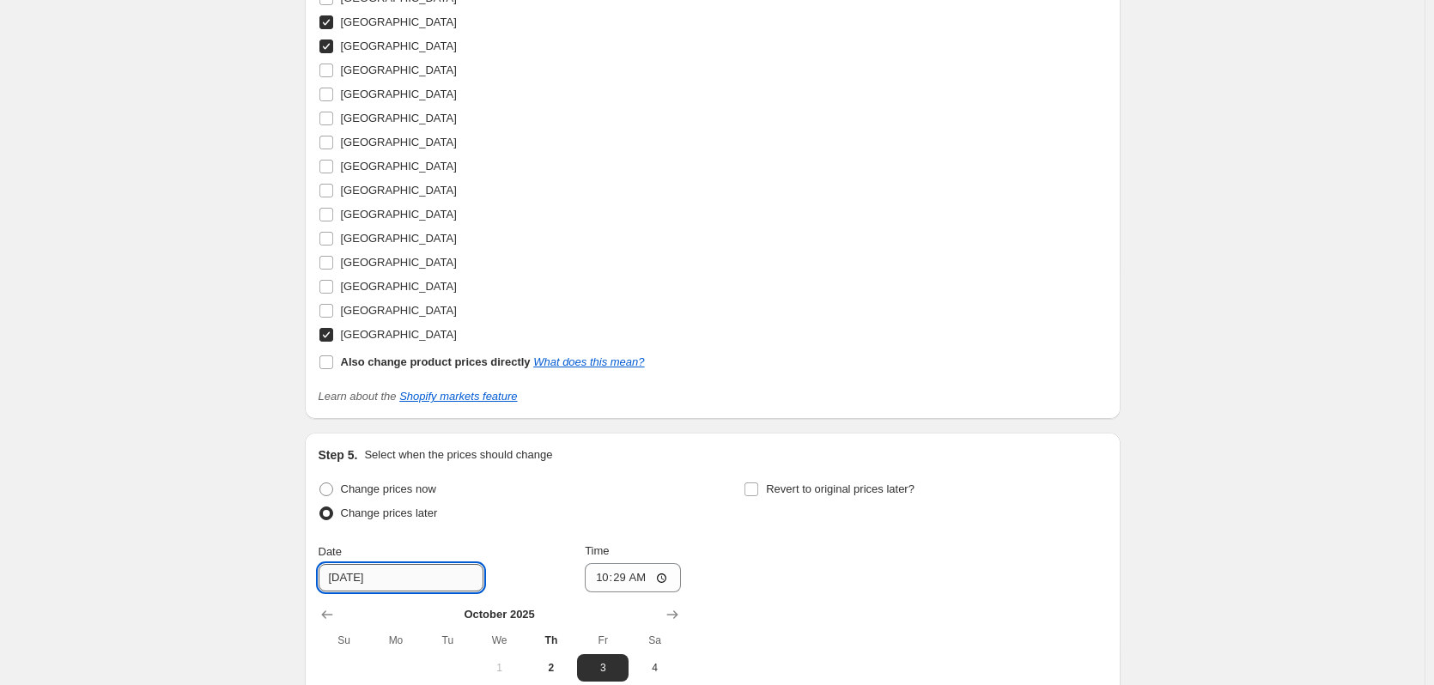
click at [402, 586] on input "10/3/2025" at bounding box center [401, 577] width 165 height 27
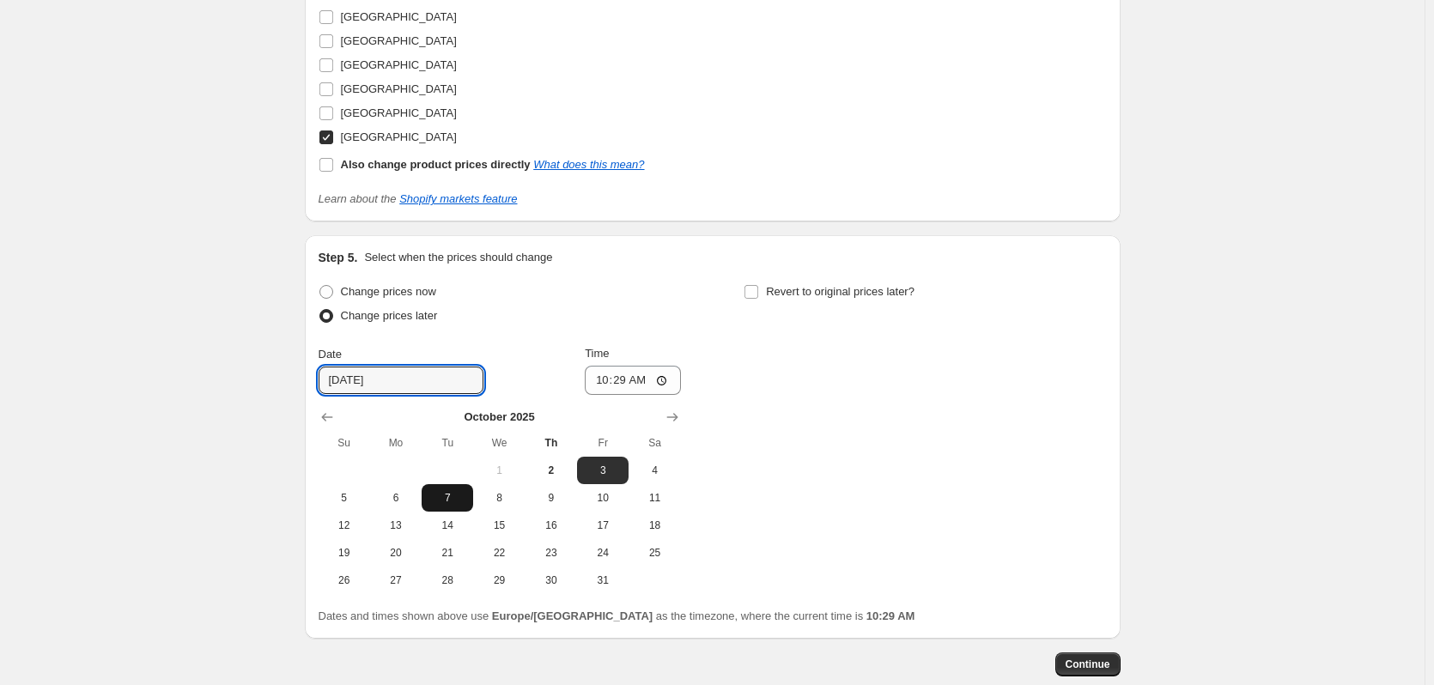
scroll to position [1325, 0]
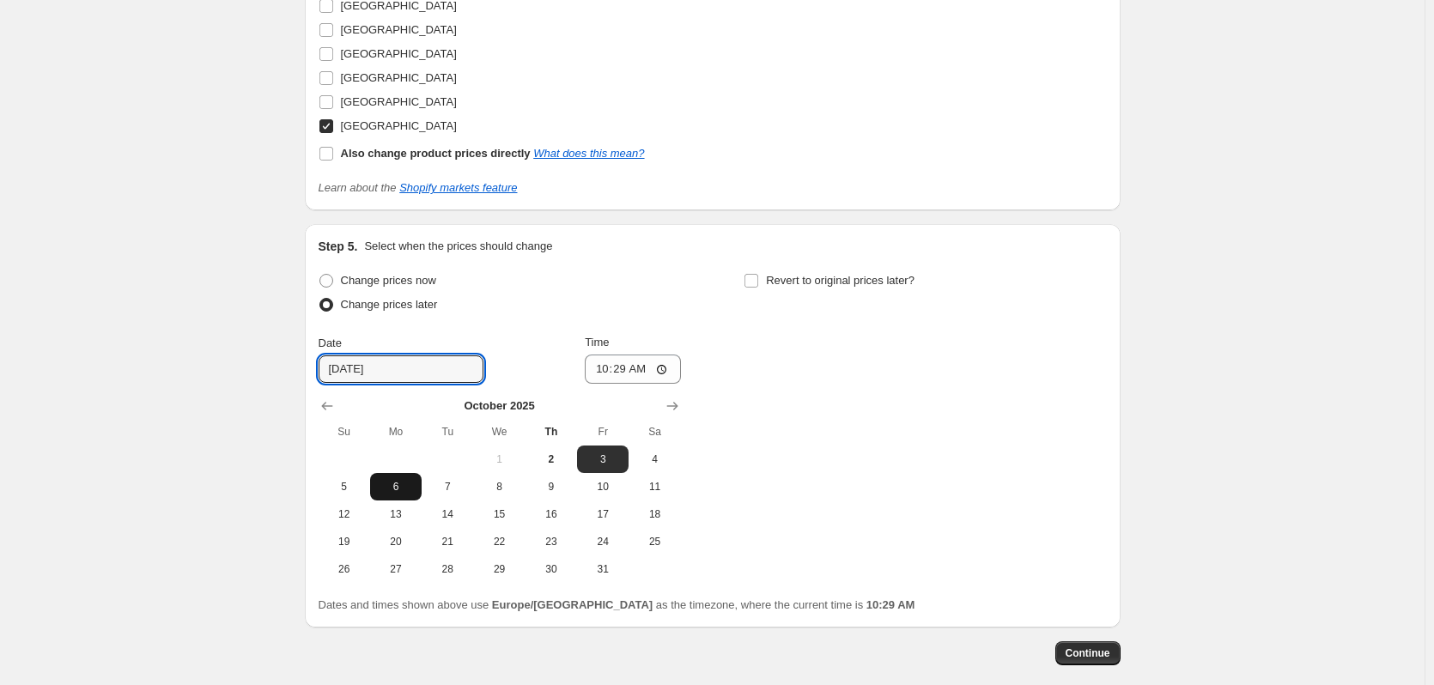
click at [407, 481] on span "6" at bounding box center [396, 487] width 38 height 14
type input "10/6/2025"
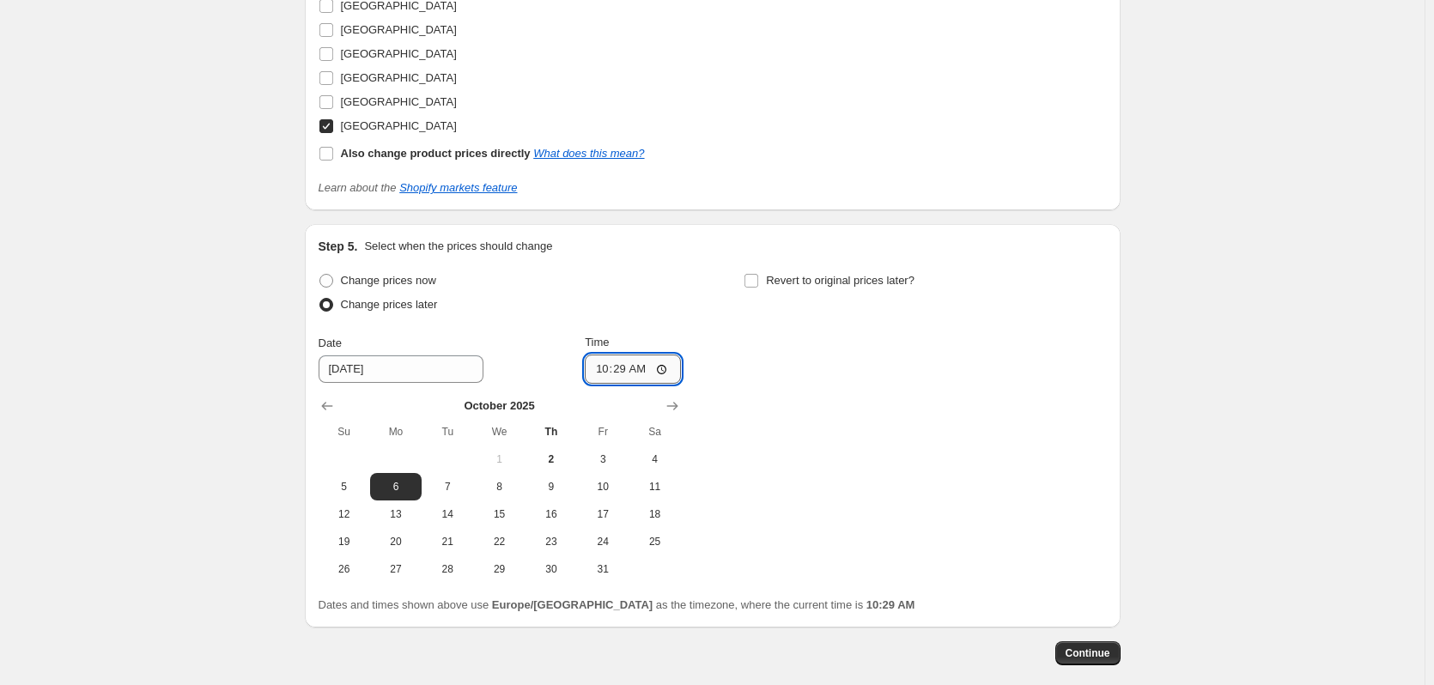
click at [624, 377] on input "10:29" at bounding box center [633, 369] width 96 height 29
click at [655, 366] on input "10:29" at bounding box center [633, 369] width 96 height 29
click at [665, 367] on input "10:29" at bounding box center [633, 369] width 96 height 29
type input "00:01"
click at [979, 416] on div "Change prices now Change prices later Date 10/6/2025 Time 00:01 October 2025 Su…" at bounding box center [713, 426] width 788 height 314
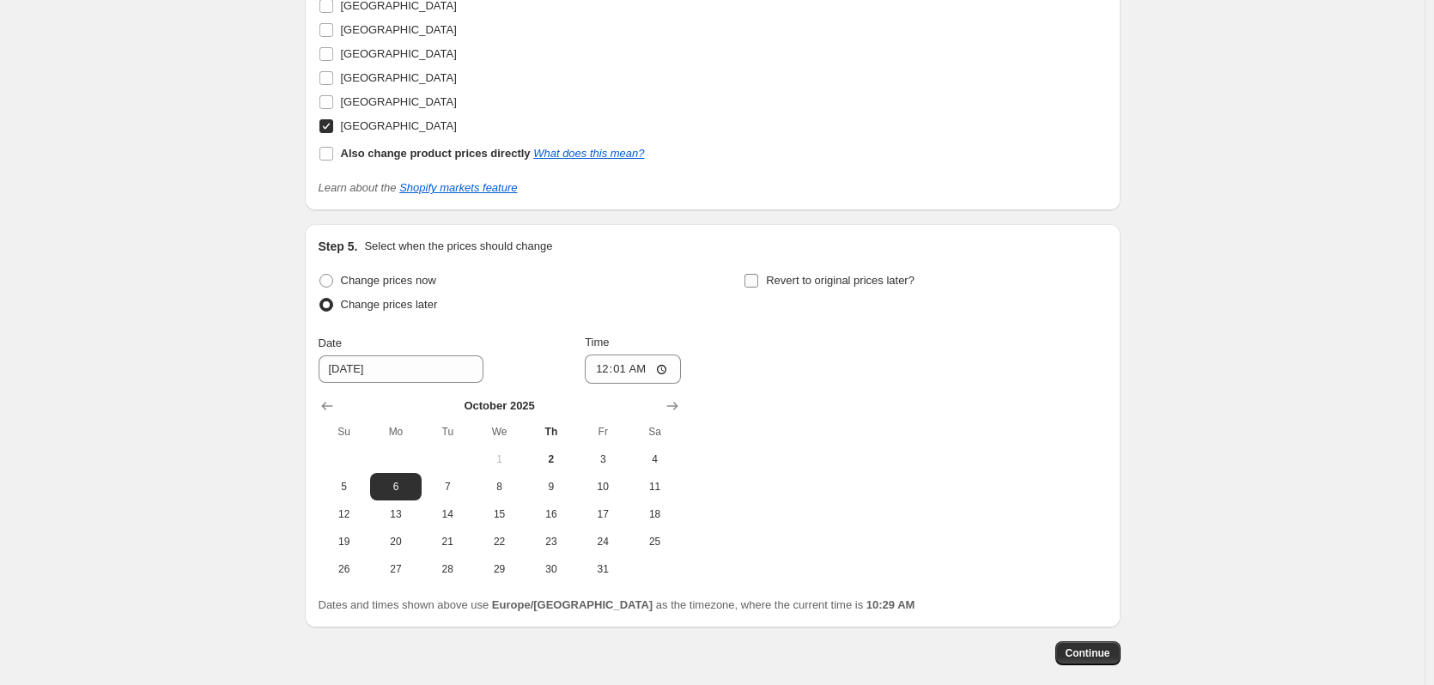
click at [841, 281] on span "Revert to original prices later?" at bounding box center [840, 280] width 149 height 13
click at [758, 281] on input "Revert to original prices later?" at bounding box center [751, 281] width 14 height 14
checkbox input "true"
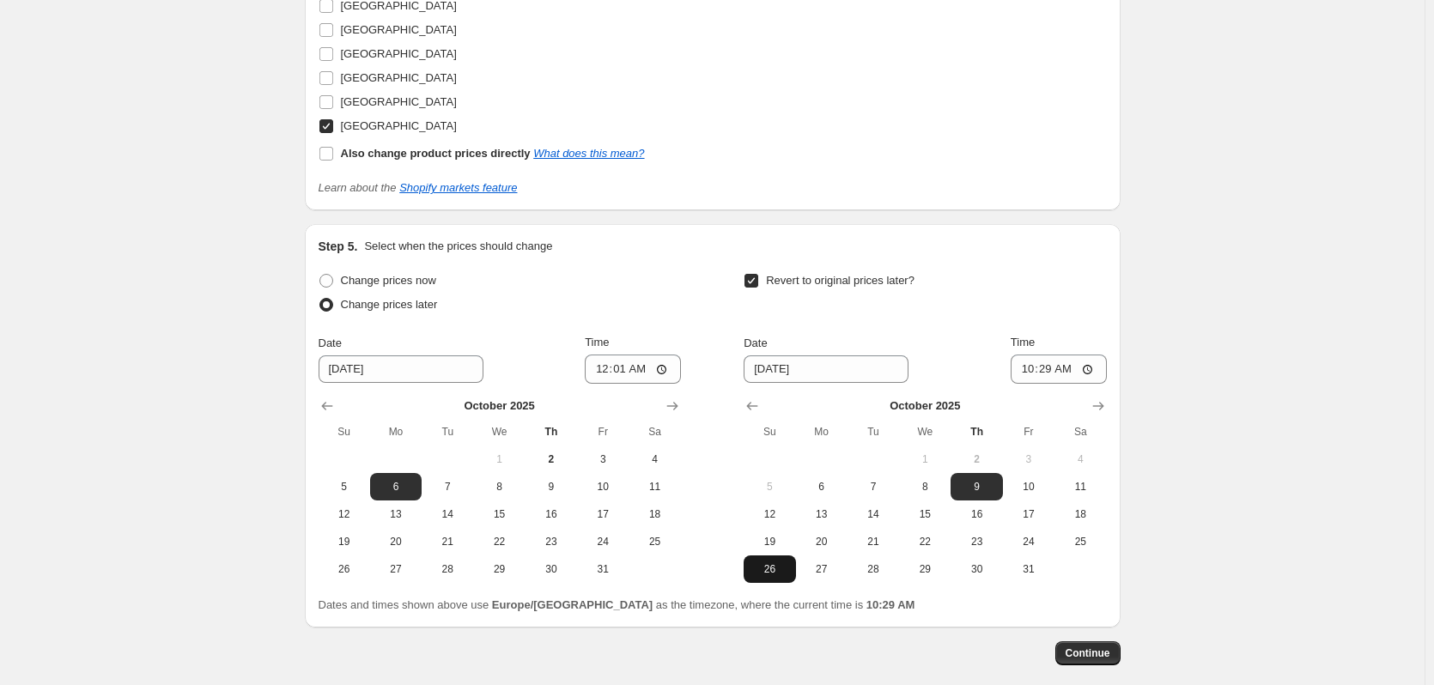
click at [780, 572] on span "26" at bounding box center [769, 569] width 38 height 14
type input "10/26/2025"
click at [1049, 366] on input "10:29" at bounding box center [1059, 369] width 96 height 29
click at [1034, 369] on input "10:29" at bounding box center [1059, 369] width 96 height 29
click at [1066, 376] on input "11:59" at bounding box center [1059, 369] width 96 height 29
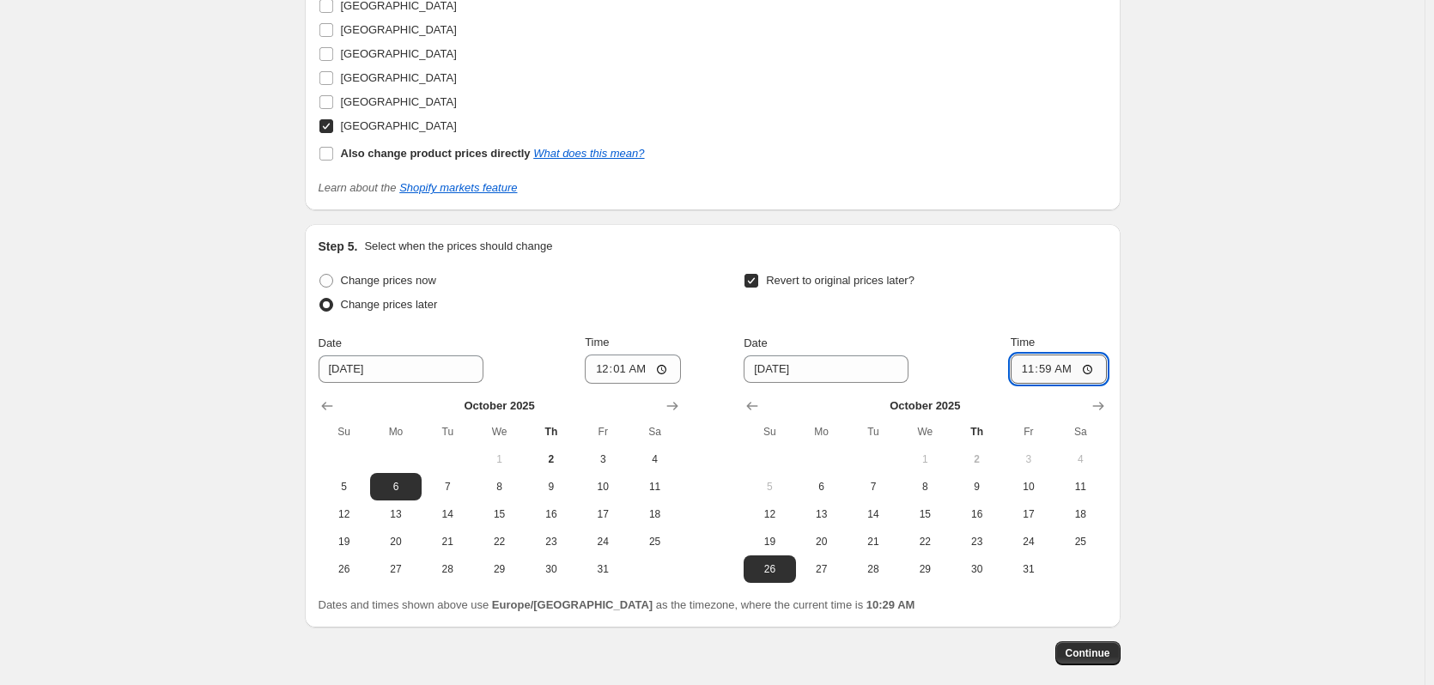
click at [1064, 364] on input "11:59" at bounding box center [1059, 369] width 96 height 29
type input "23:59"
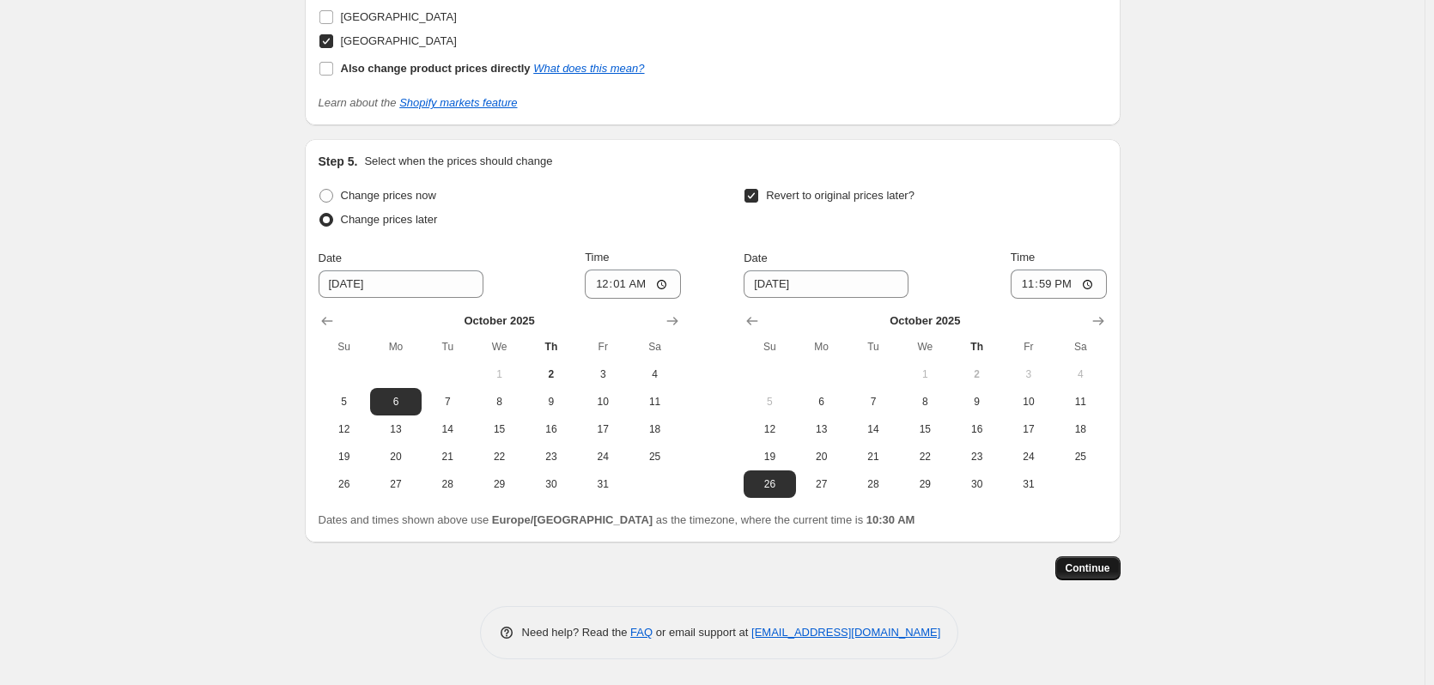
click at [1084, 562] on button "Continue" at bounding box center [1087, 568] width 65 height 24
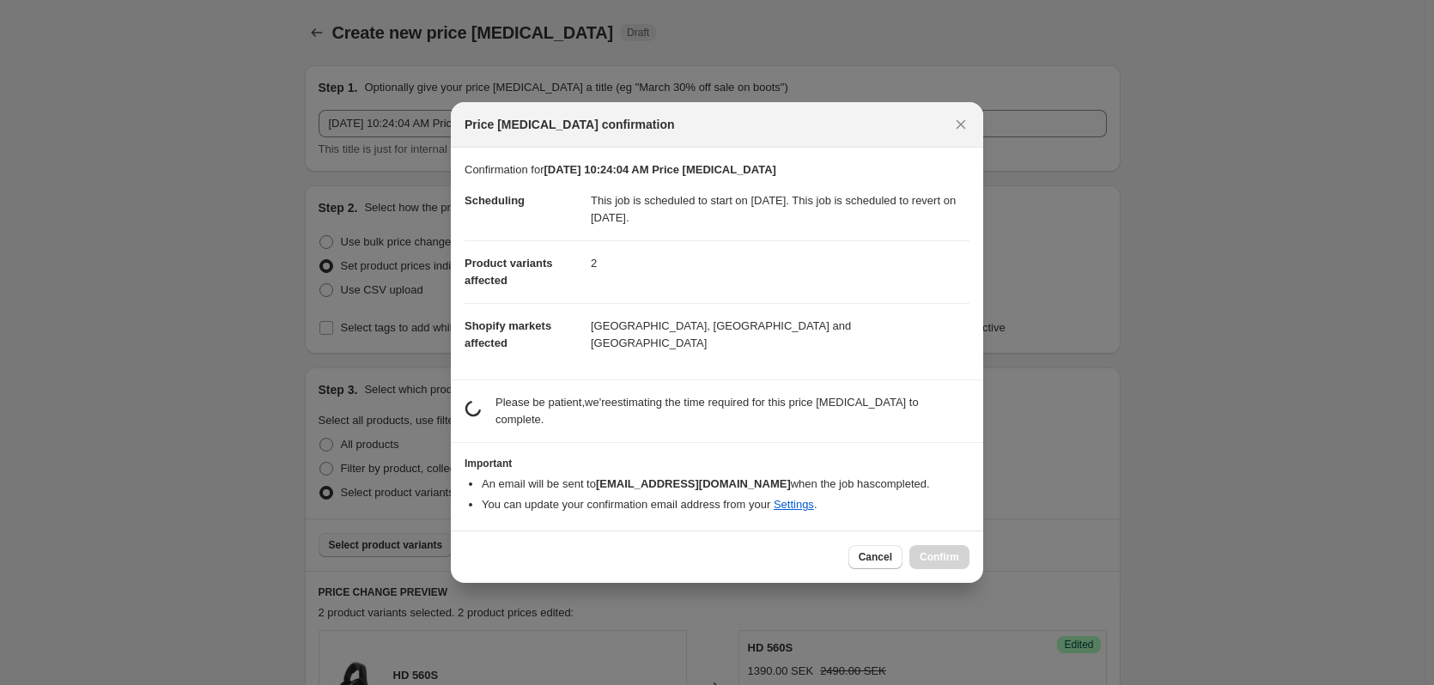
scroll to position [0, 0]
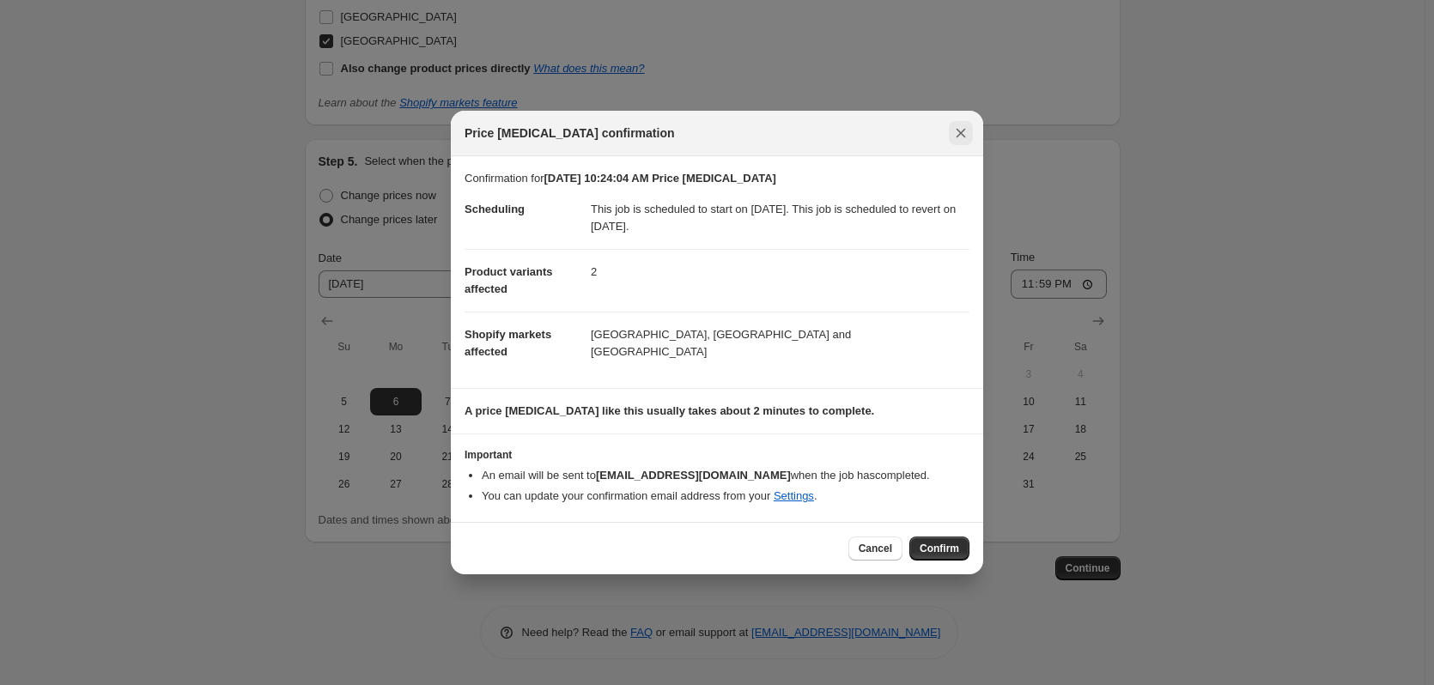
click at [956, 133] on icon "Close" at bounding box center [960, 132] width 17 height 17
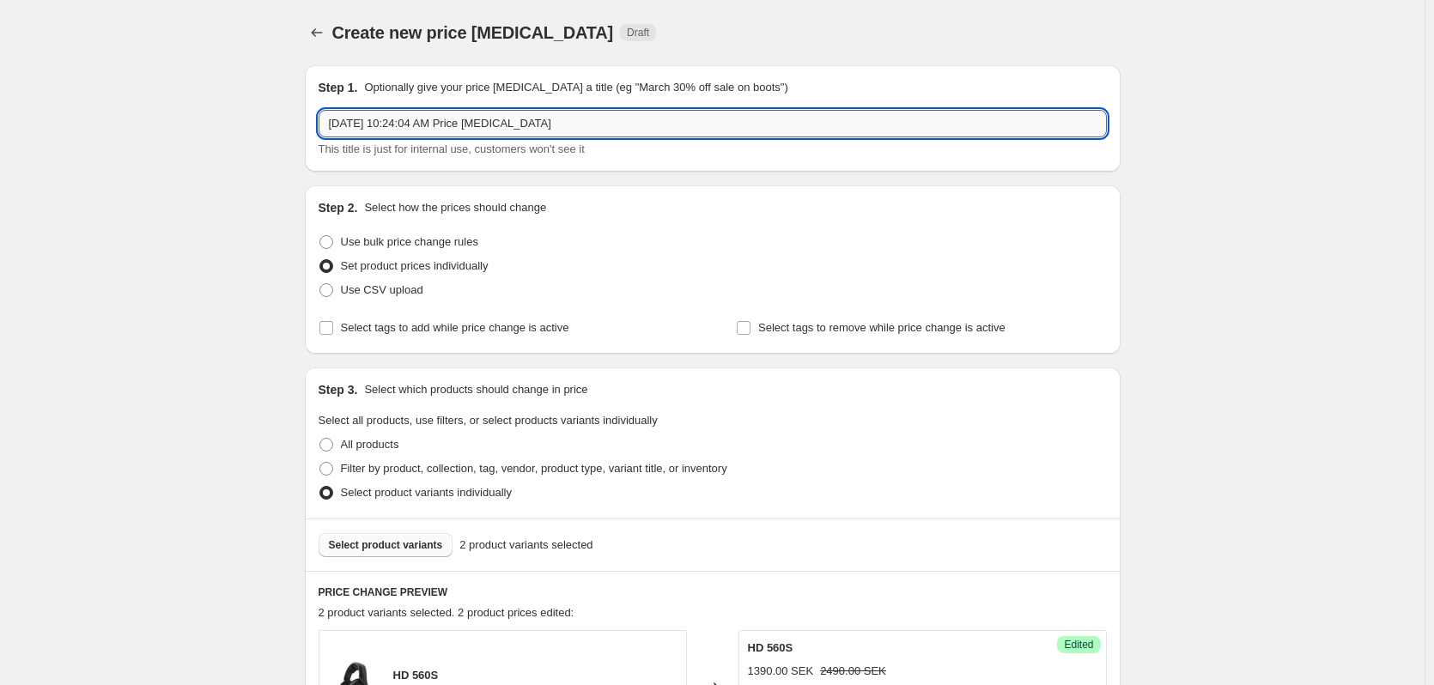
click at [500, 132] on input "Oct 2, 2025, 10:24:04 AM Price change job" at bounding box center [713, 123] width 788 height 27
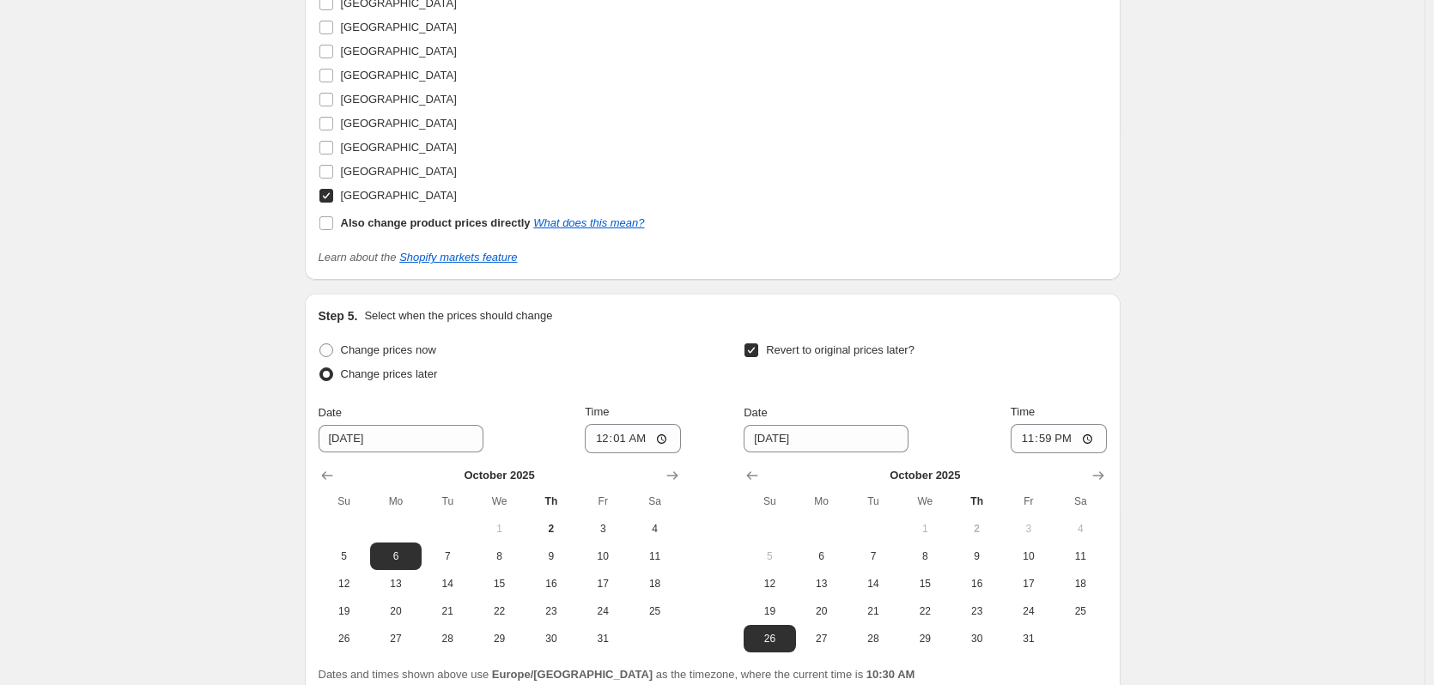
scroll to position [1410, 0]
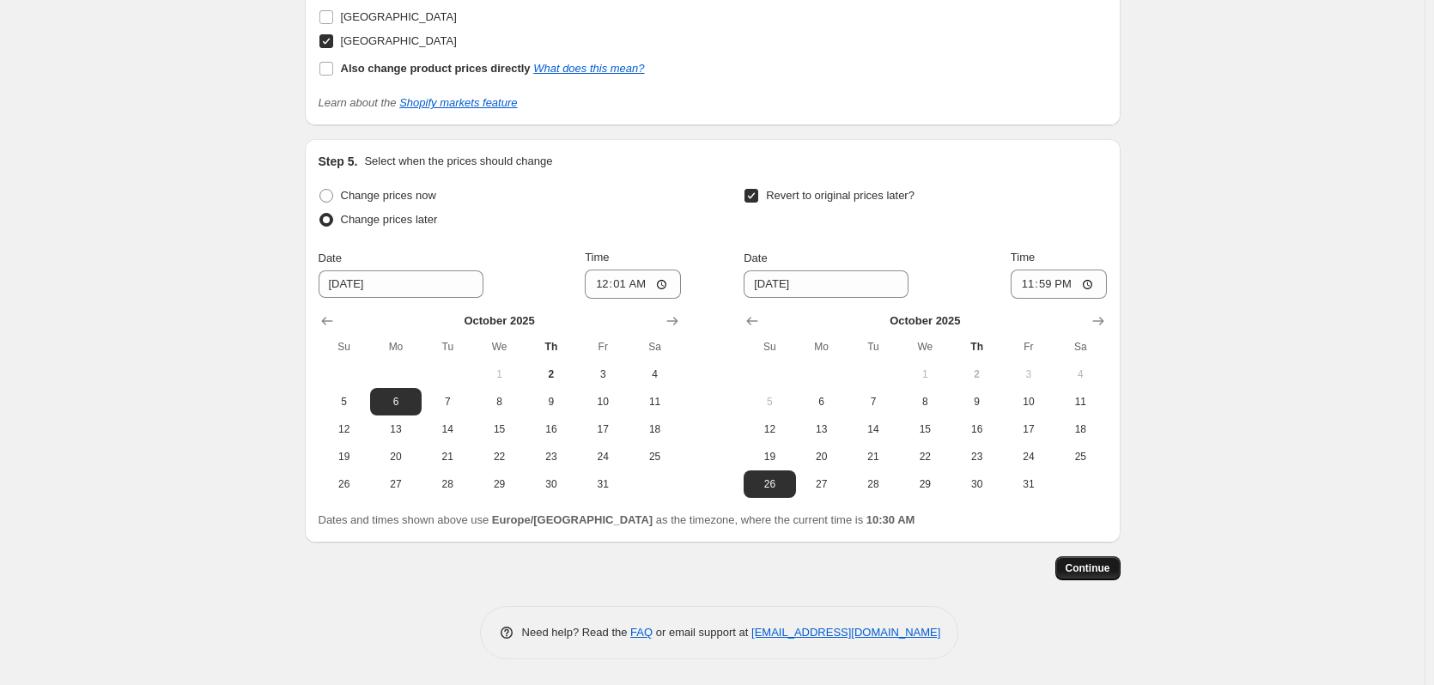
type input "Nordics October Promo"
click at [1082, 572] on span "Continue" at bounding box center [1088, 569] width 45 height 14
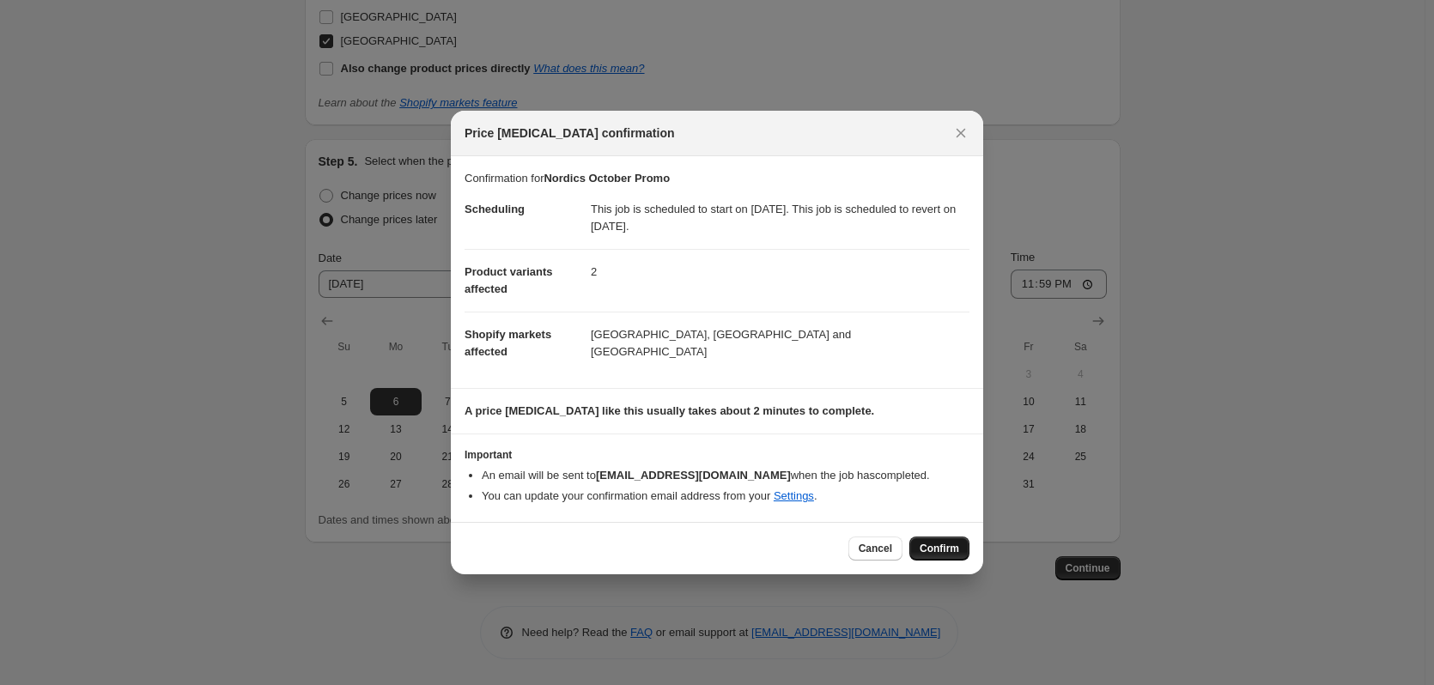
click at [944, 555] on span "Confirm" at bounding box center [939, 549] width 39 height 14
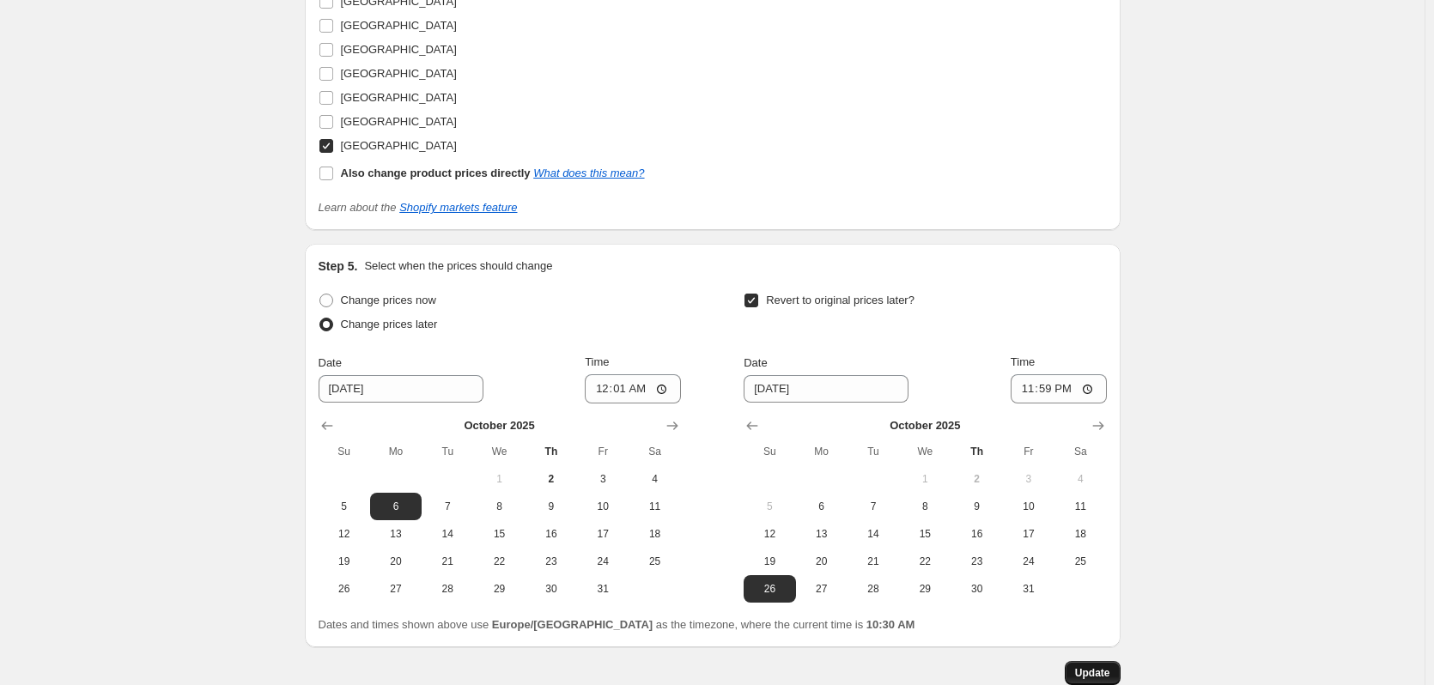
click at [1103, 665] on button "Update" at bounding box center [1093, 673] width 56 height 24
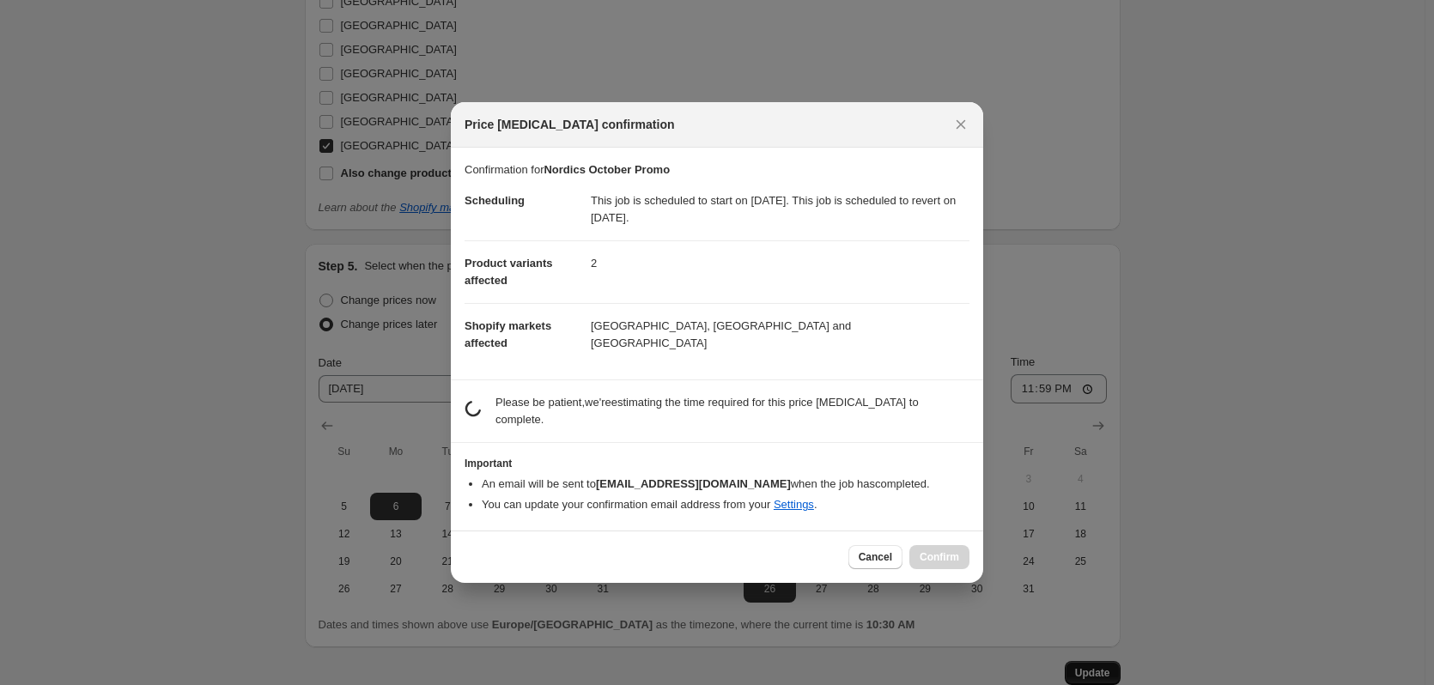
scroll to position [0, 0]
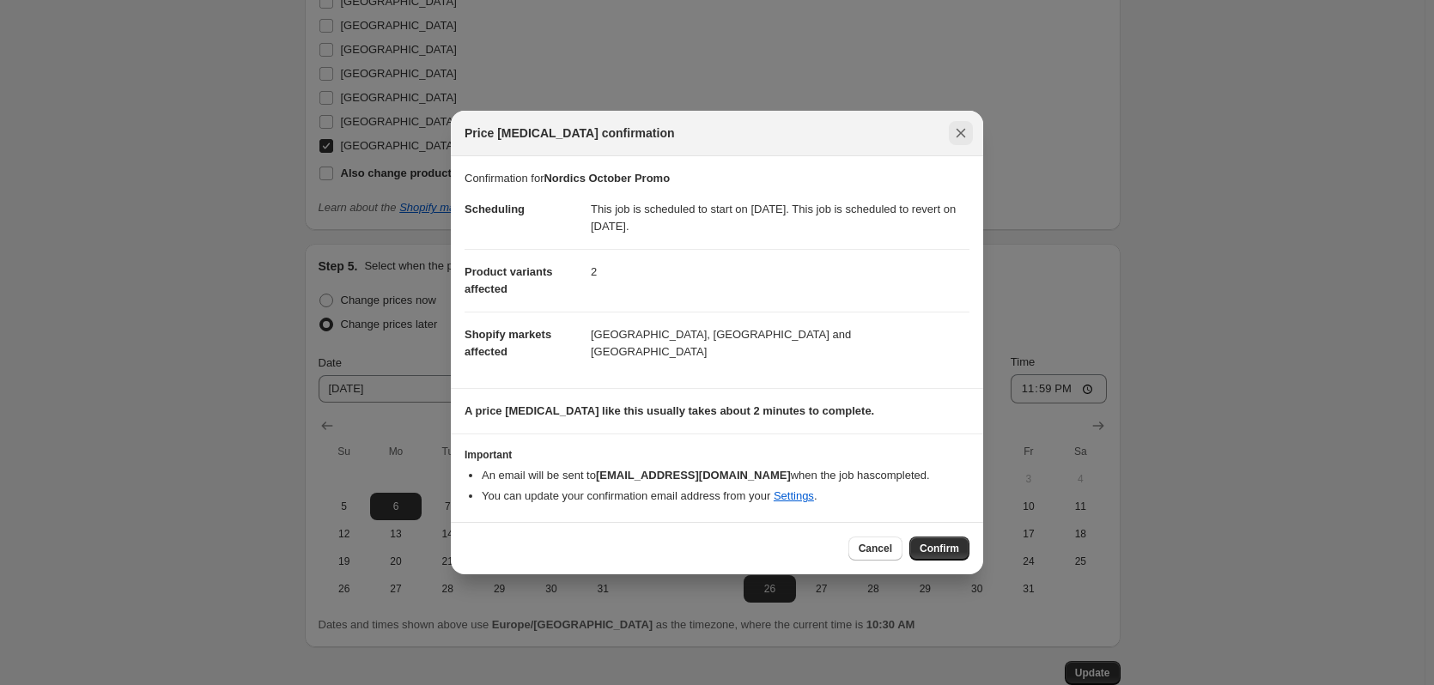
click at [959, 126] on icon "Close" at bounding box center [960, 132] width 17 height 17
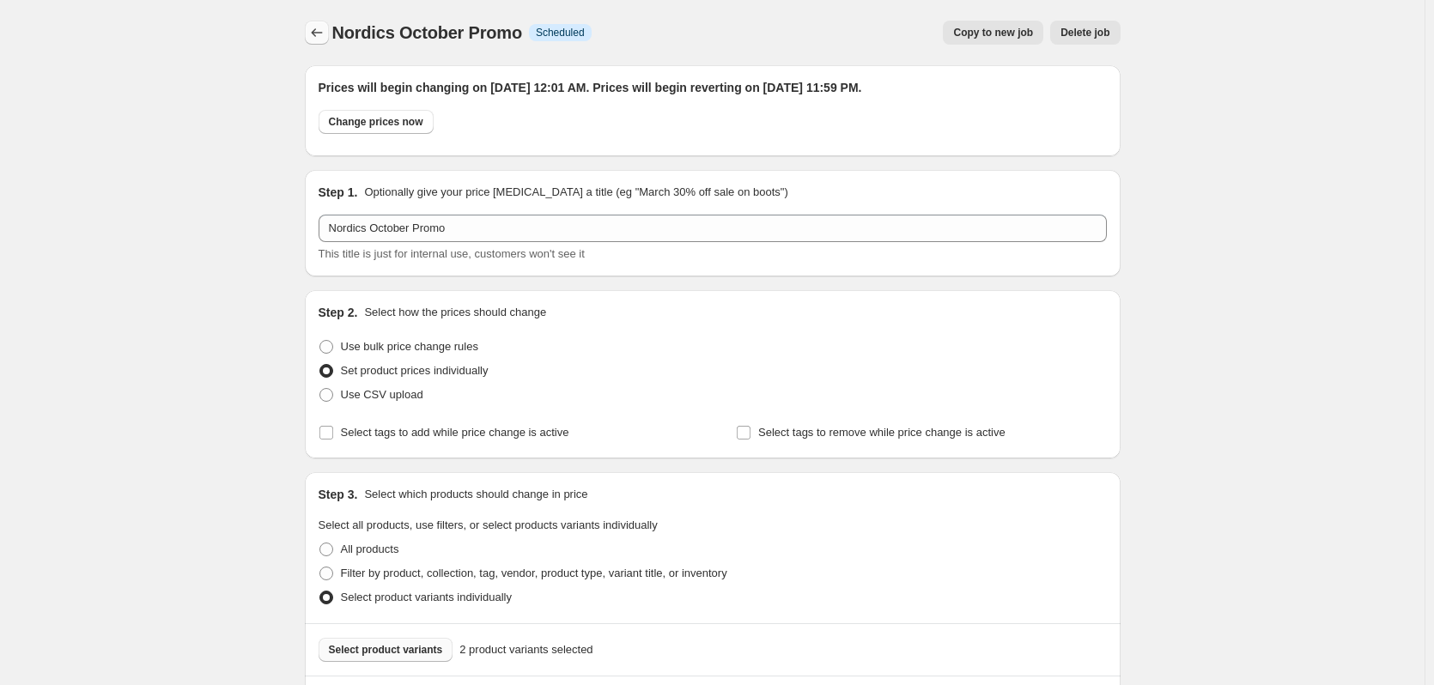
click at [325, 27] on icon "Price change jobs" at bounding box center [316, 32] width 17 height 17
